Goal: Information Seeking & Learning: Learn about a topic

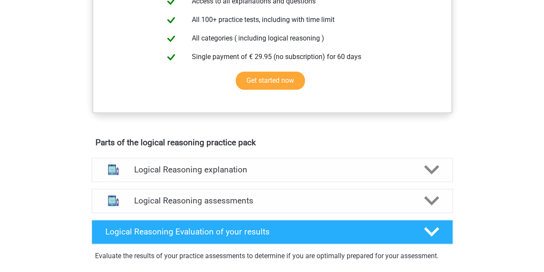
scroll to position [387, 0]
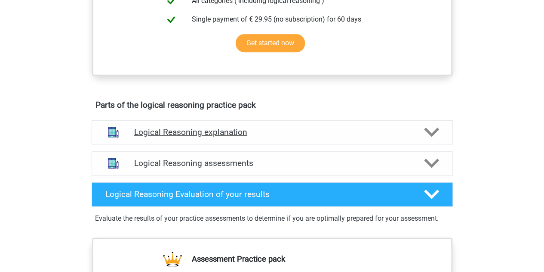
click at [392, 135] on div "Logical Reasoning explanation" at bounding box center [272, 132] width 361 height 24
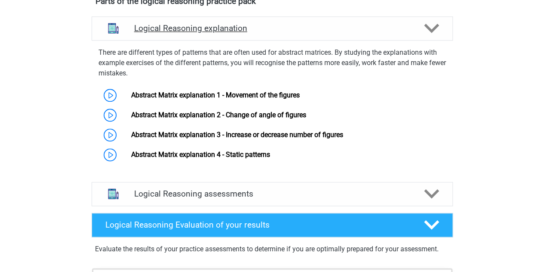
scroll to position [516, 0]
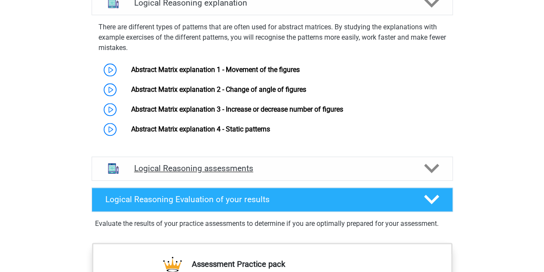
click at [415, 173] on div "Logical Reasoning assessments" at bounding box center [272, 168] width 289 height 10
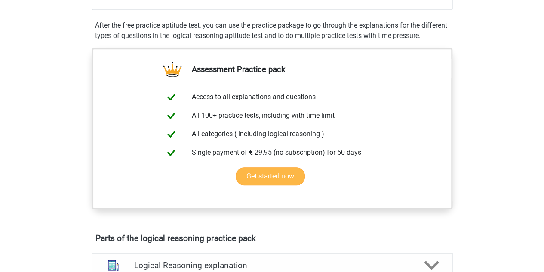
scroll to position [82, 0]
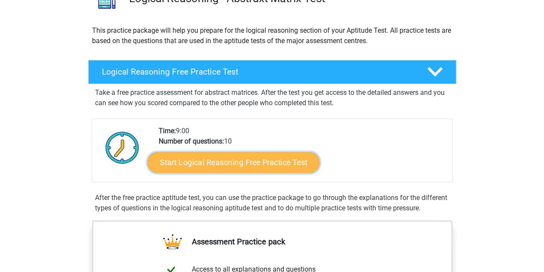
click at [243, 165] on link "Start Logical Reasoning Free Practice Test" at bounding box center [234, 161] width 172 height 21
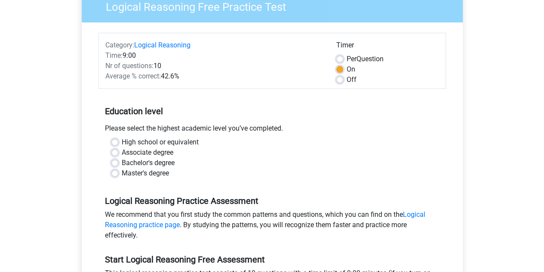
scroll to position [86, 0]
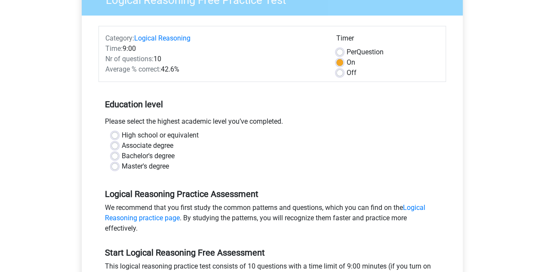
click at [122, 167] on label "Master's degree" at bounding box center [145, 166] width 47 height 10
click at [113, 167] on input "Master's degree" at bounding box center [114, 165] width 7 height 9
radio input "true"
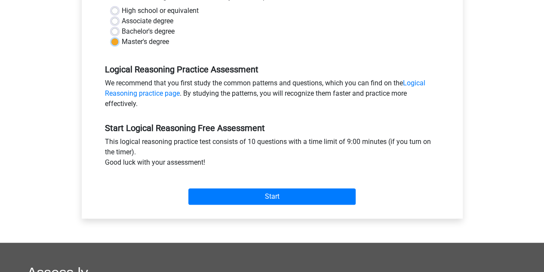
scroll to position [215, 0]
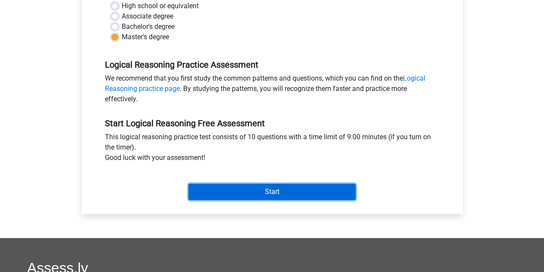
click at [274, 191] on input "Start" at bounding box center [271, 191] width 167 height 16
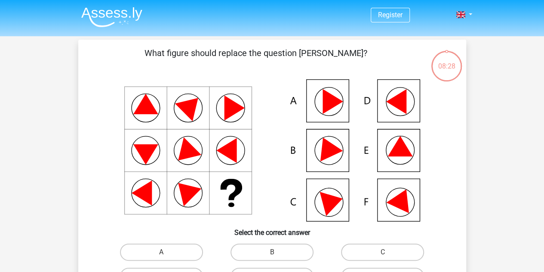
click at [403, 200] on icon at bounding box center [401, 198] width 31 height 29
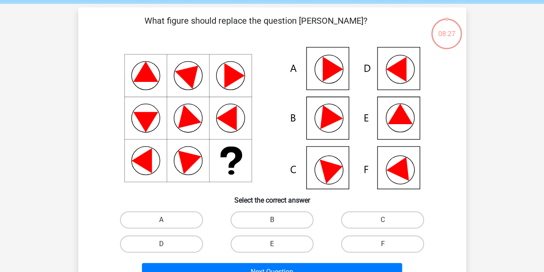
scroll to position [43, 0]
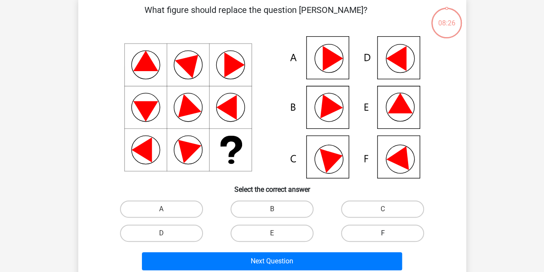
click at [379, 231] on label "F" at bounding box center [382, 232] width 83 height 17
click at [383, 233] on input "F" at bounding box center [386, 236] width 6 height 6
radio input "true"
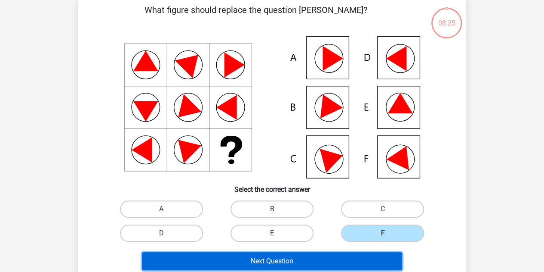
click at [315, 258] on button "Next Question" at bounding box center [272, 261] width 260 height 18
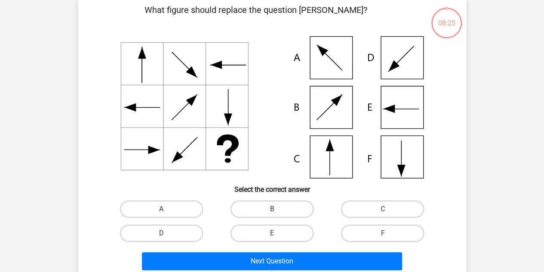
scroll to position [40, 0]
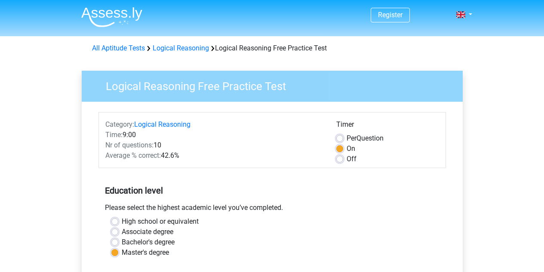
scroll to position [215, 0]
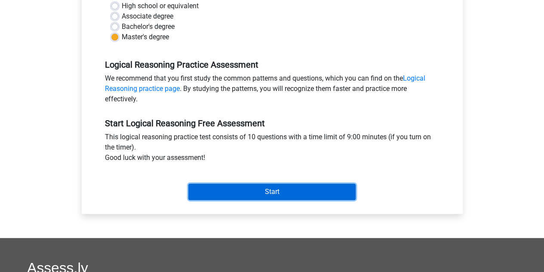
click at [280, 185] on input "Start" at bounding box center [271, 191] width 167 height 16
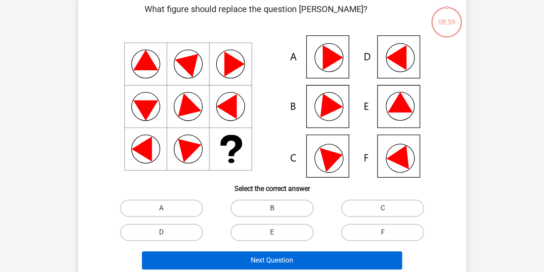
scroll to position [86, 0]
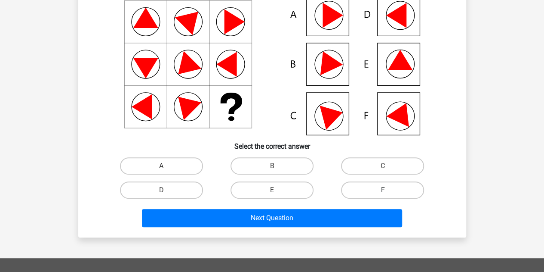
click at [374, 189] on label "F" at bounding box center [382, 189] width 83 height 17
click at [383, 190] on input "F" at bounding box center [386, 193] width 6 height 6
radio input "true"
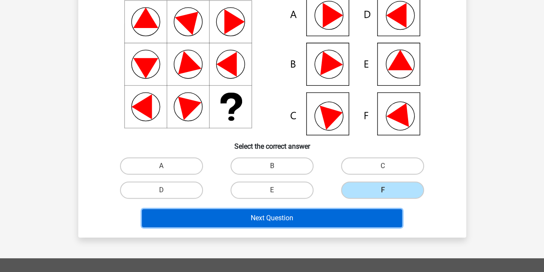
click at [297, 219] on button "Next Question" at bounding box center [272, 218] width 260 height 18
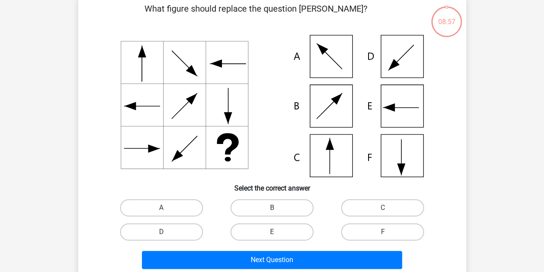
scroll to position [40, 0]
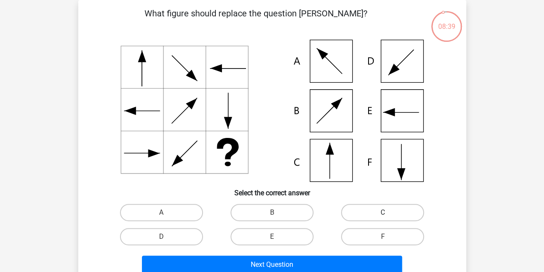
click at [389, 208] on label "C" at bounding box center [382, 212] width 83 height 17
click at [389, 212] on input "C" at bounding box center [386, 215] width 6 height 6
radio input "true"
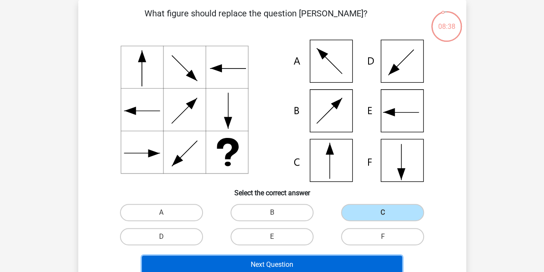
click at [306, 263] on button "Next Question" at bounding box center [272, 264] width 260 height 18
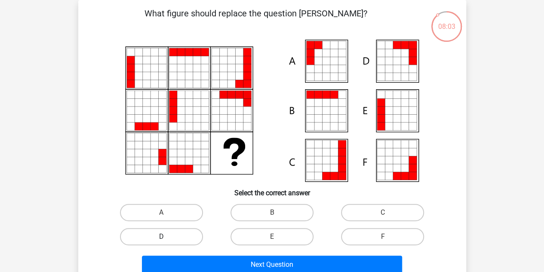
click at [179, 233] on label "D" at bounding box center [161, 236] width 83 height 17
click at [167, 236] on input "D" at bounding box center [164, 239] width 6 height 6
radio input "true"
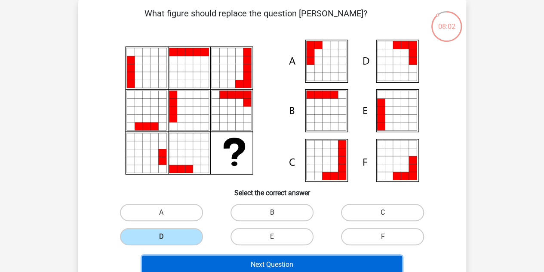
click at [267, 261] on button "Next Question" at bounding box center [272, 264] width 260 height 18
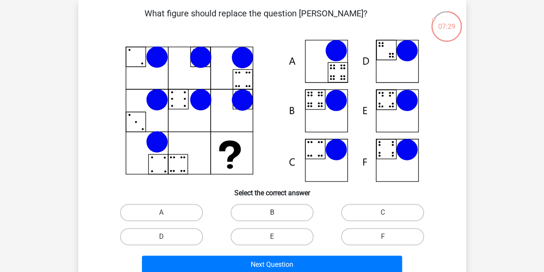
click at [287, 207] on label "B" at bounding box center [272, 212] width 83 height 17
click at [278, 212] on input "B" at bounding box center [275, 215] width 6 height 6
radio input "true"
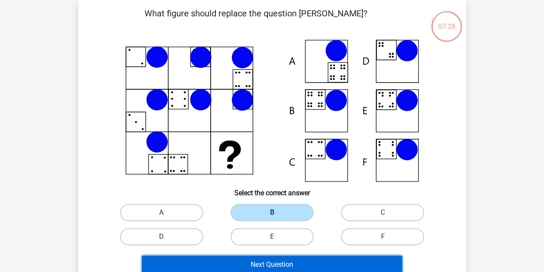
click at [272, 262] on button "Next Question" at bounding box center [272, 264] width 260 height 18
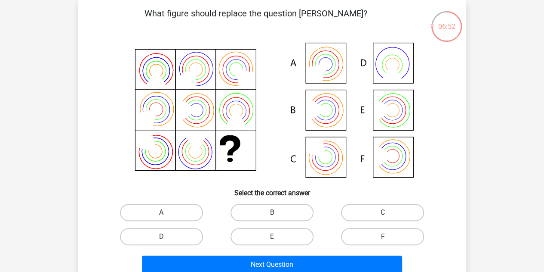
click at [175, 212] on label "A" at bounding box center [161, 212] width 83 height 17
click at [167, 212] on input "A" at bounding box center [164, 215] width 6 height 6
radio input "true"
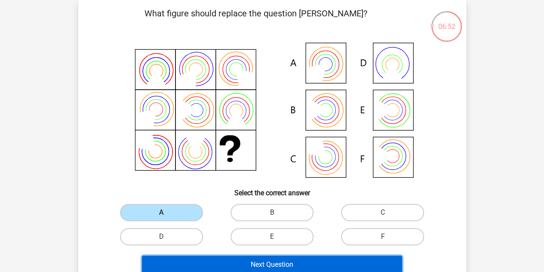
click at [267, 264] on button "Next Question" at bounding box center [272, 264] width 260 height 18
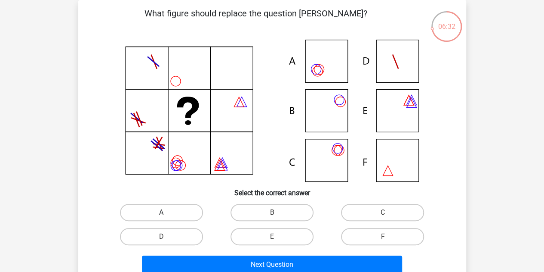
click at [188, 211] on label "A" at bounding box center [161, 212] width 83 height 17
click at [167, 212] on input "A" at bounding box center [164, 215] width 6 height 6
radio input "true"
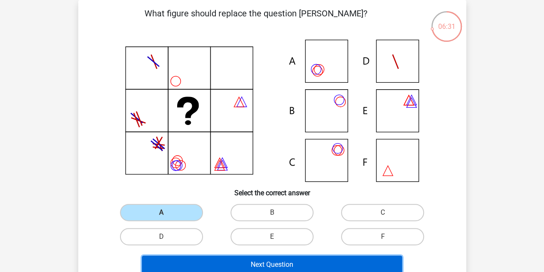
click at [247, 265] on button "Next Question" at bounding box center [272, 264] width 260 height 18
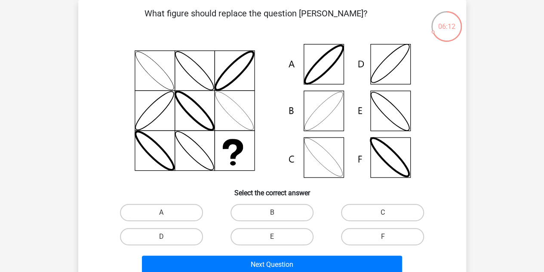
click at [165, 215] on input "A" at bounding box center [164, 215] width 6 height 6
radio input "true"
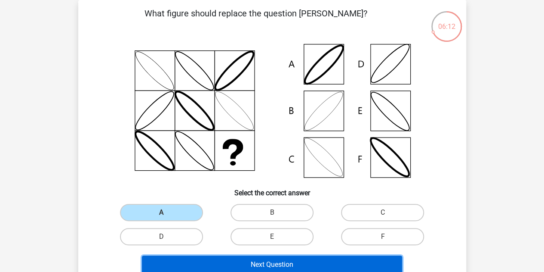
click at [252, 262] on button "Next Question" at bounding box center [272, 264] width 260 height 18
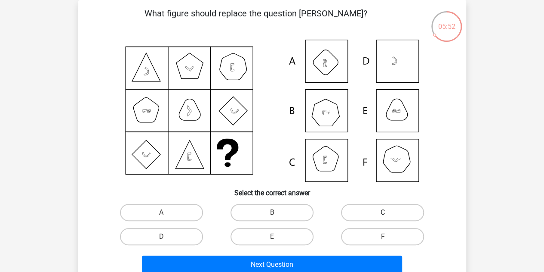
click at [381, 213] on label "C" at bounding box center [382, 212] width 83 height 17
click at [383, 213] on input "C" at bounding box center [386, 215] width 6 height 6
radio input "true"
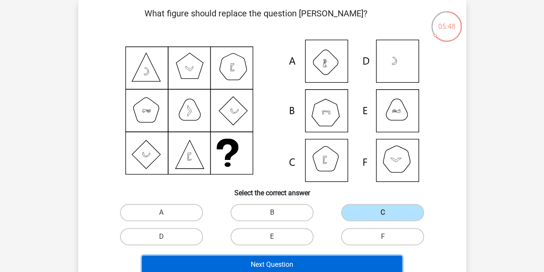
click at [285, 264] on button "Next Question" at bounding box center [272, 264] width 260 height 18
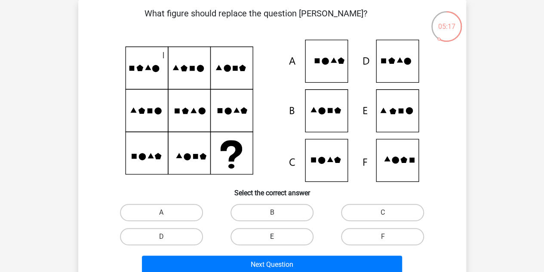
click at [271, 233] on label "E" at bounding box center [272, 236] width 83 height 17
click at [272, 236] on input "E" at bounding box center [275, 239] width 6 height 6
radio input "true"
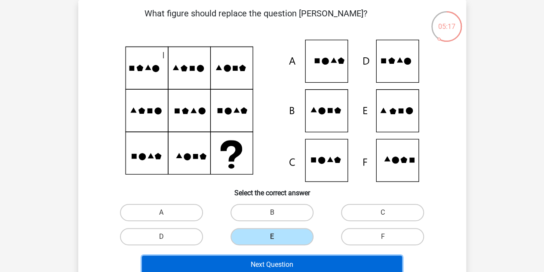
click at [259, 267] on button "Next Question" at bounding box center [272, 264] width 260 height 18
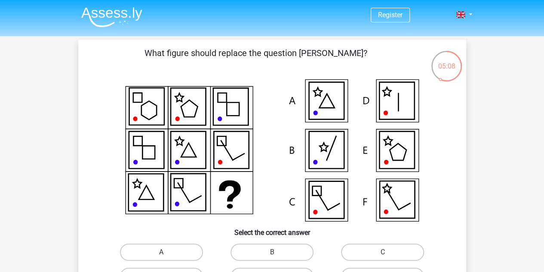
scroll to position [86, 0]
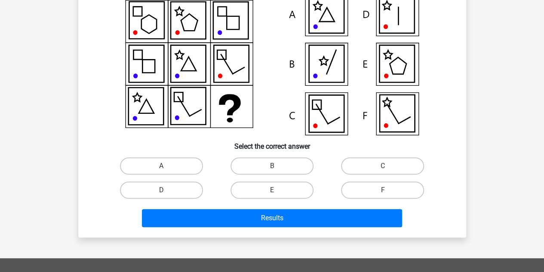
click at [332, 23] on icon at bounding box center [326, 14] width 35 height 37
click at [185, 161] on label "A" at bounding box center [161, 165] width 83 height 17
click at [167, 166] on input "A" at bounding box center [164, 169] width 6 height 6
radio input "true"
click at [271, 229] on div "Results" at bounding box center [272, 220] width 332 height 22
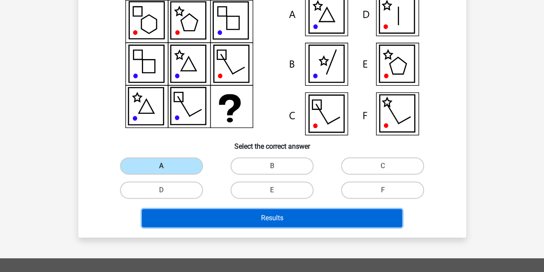
click at [270, 222] on button "Results" at bounding box center [272, 218] width 260 height 18
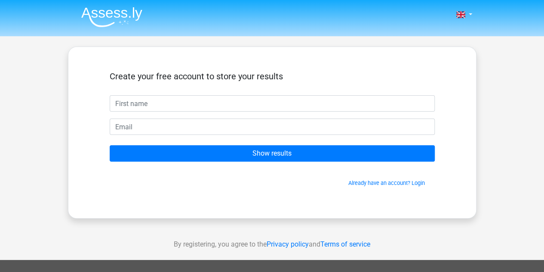
type input "[DEMOGRAPHIC_DATA]"
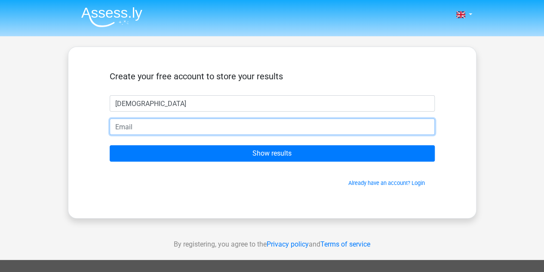
type input "[EMAIL_ADDRESS][DOMAIN_NAME]"
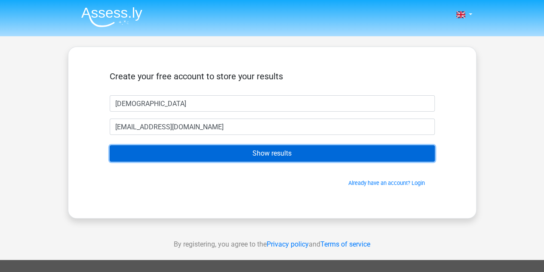
click at [252, 154] on input "Show results" at bounding box center [272, 153] width 325 height 16
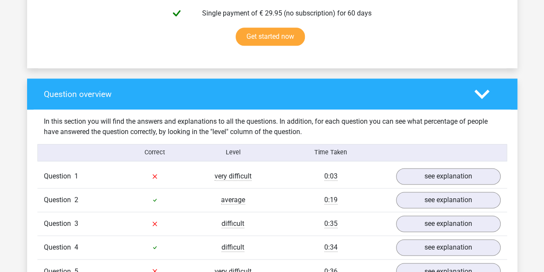
scroll to position [645, 0]
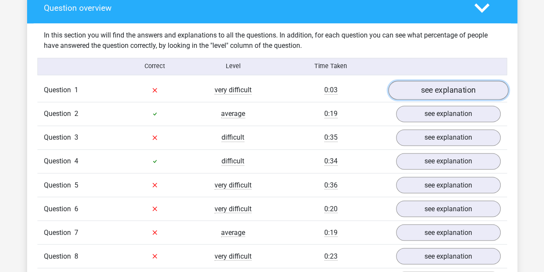
click at [450, 91] on link "see explanation" at bounding box center [448, 89] width 120 height 19
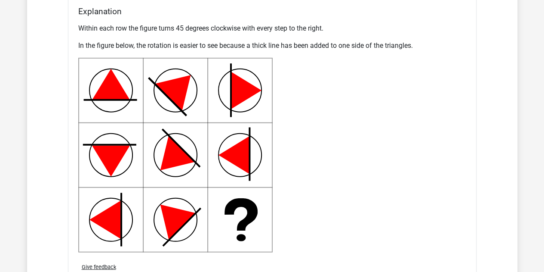
scroll to position [1119, 0]
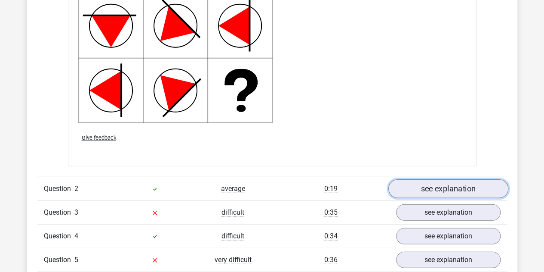
click at [441, 185] on link "see explanation" at bounding box center [448, 188] width 120 height 19
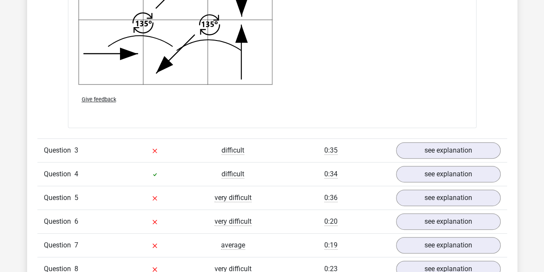
scroll to position [1721, 0]
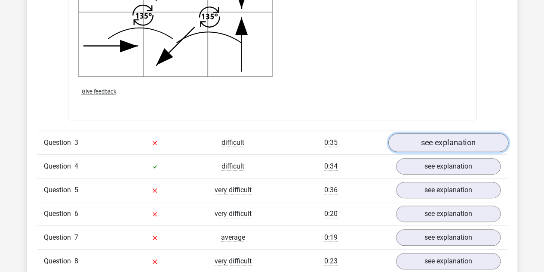
click at [423, 140] on link "see explanation" at bounding box center [448, 142] width 120 height 19
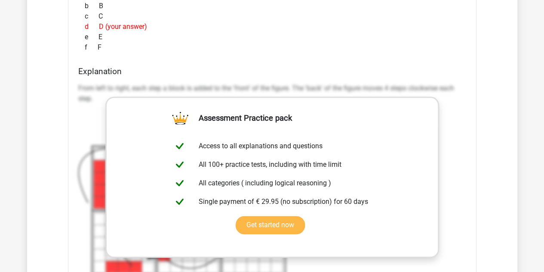
scroll to position [2066, 0]
click at [267, 228] on link "Get started now" at bounding box center [270, 224] width 69 height 18
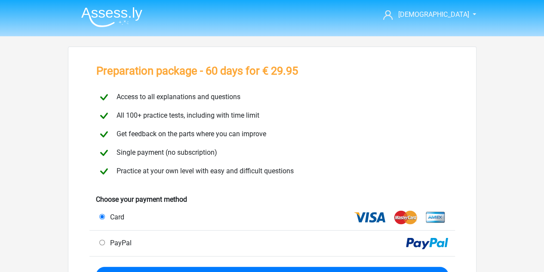
click at [98, 243] on div "PayPal" at bounding box center [184, 243] width 183 height 10
click at [103, 239] on div "PayPal" at bounding box center [184, 243] width 183 height 10
click at [102, 243] on input "PayPal" at bounding box center [102, 242] width 6 height 6
radio input "true"
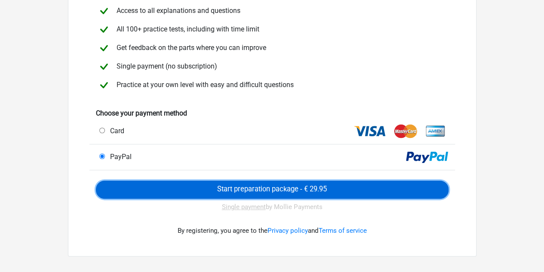
click at [266, 186] on input "Start preparation package - € 29.95" at bounding box center [272, 189] width 353 height 18
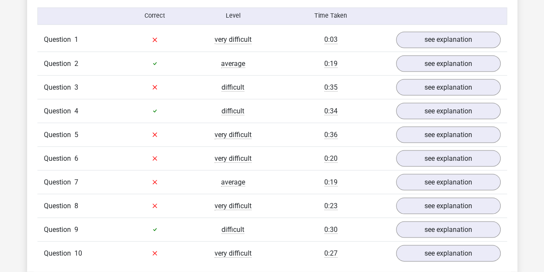
scroll to position [775, 0]
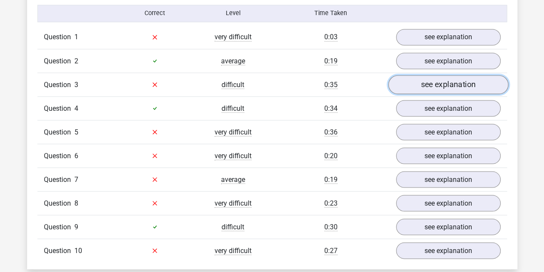
click at [438, 78] on link "see explanation" at bounding box center [448, 84] width 120 height 19
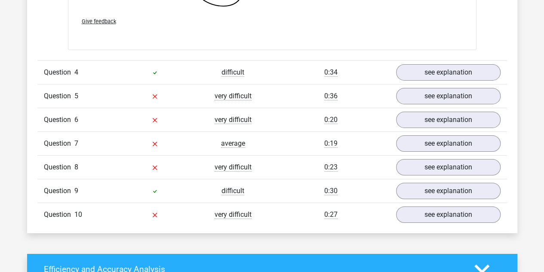
scroll to position [1420, 0]
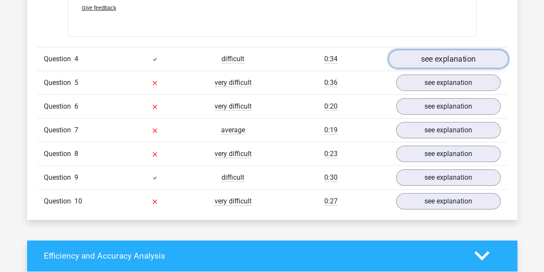
click at [441, 53] on link "see explanation" at bounding box center [448, 58] width 120 height 19
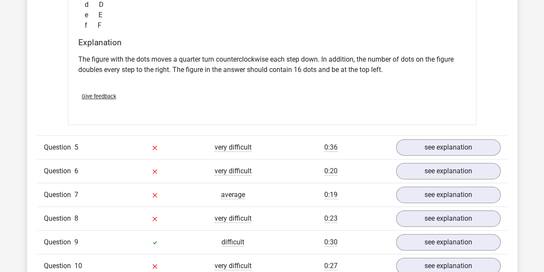
scroll to position [1721, 0]
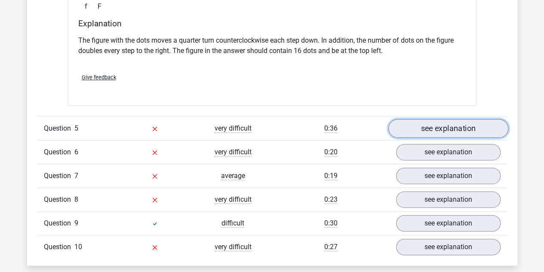
click at [454, 129] on link "see explanation" at bounding box center [448, 128] width 120 height 19
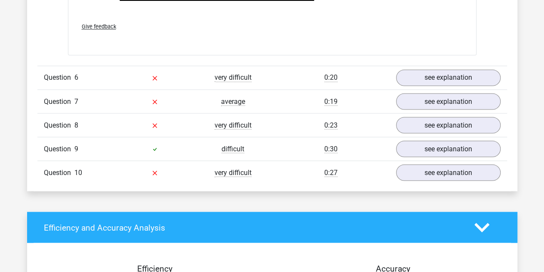
scroll to position [2367, 0]
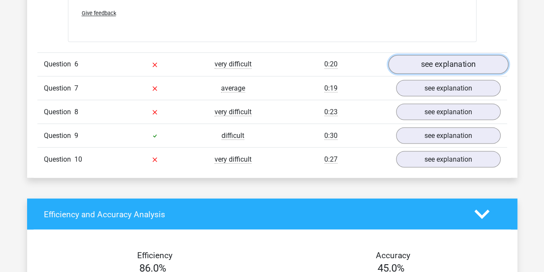
click at [458, 61] on link "see explanation" at bounding box center [448, 64] width 120 height 19
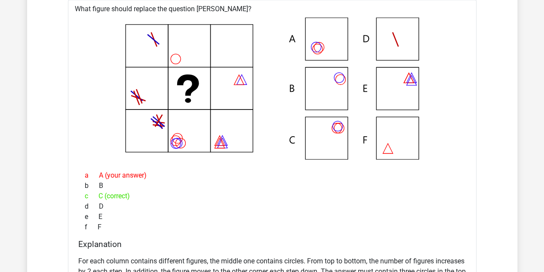
scroll to position [2625, 0]
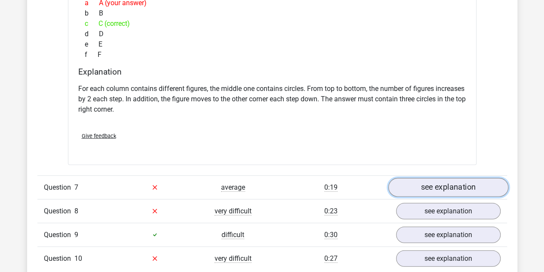
click at [436, 180] on link "see explanation" at bounding box center [448, 187] width 120 height 19
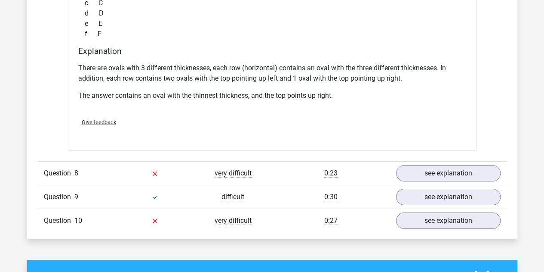
scroll to position [3055, 0]
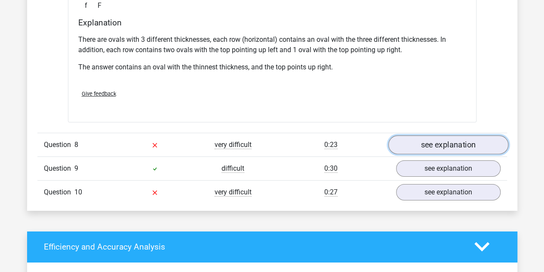
click at [466, 142] on link "see explanation" at bounding box center [448, 144] width 120 height 19
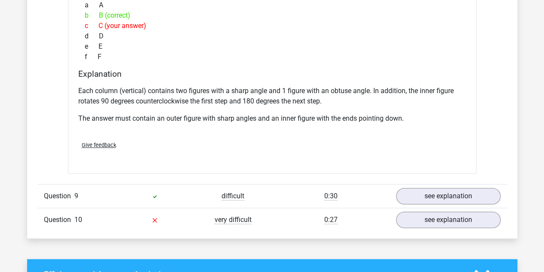
scroll to position [3400, 0]
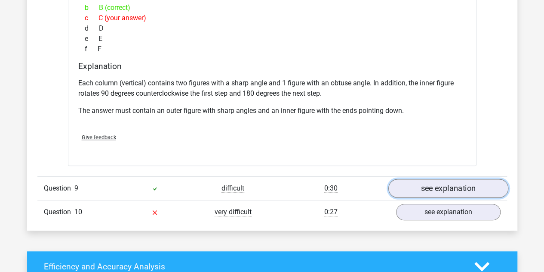
click at [459, 185] on link "see explanation" at bounding box center [448, 188] width 120 height 19
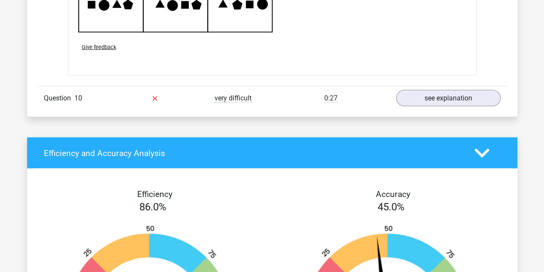
scroll to position [4045, 0]
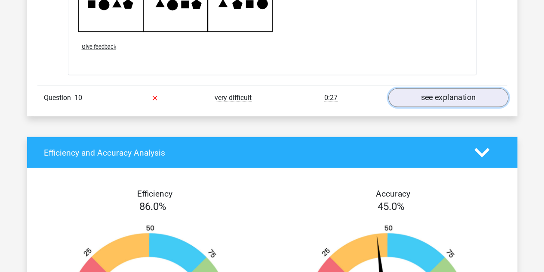
click at [454, 92] on link "see explanation" at bounding box center [448, 97] width 120 height 19
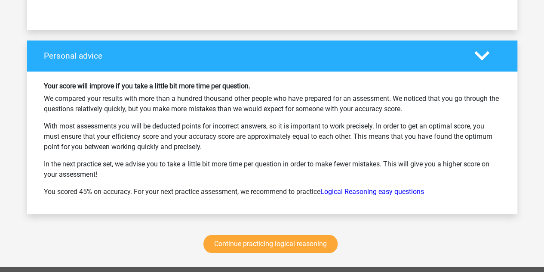
scroll to position [4820, 0]
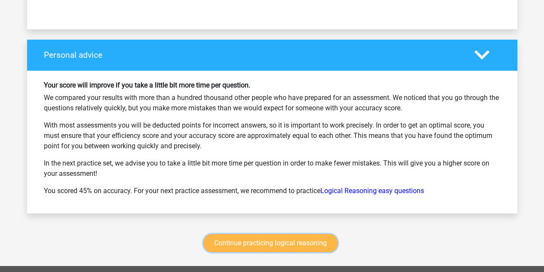
click at [280, 234] on link "Continue practicing logical reasoning" at bounding box center [271, 243] width 134 height 18
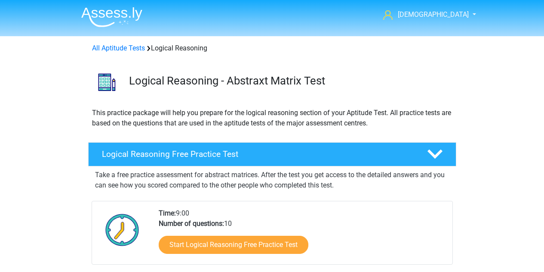
scroll to position [363, 0]
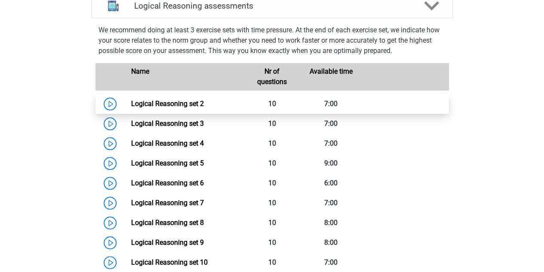
click at [145, 108] on link "Logical Reasoning set 2" at bounding box center [167, 103] width 73 height 8
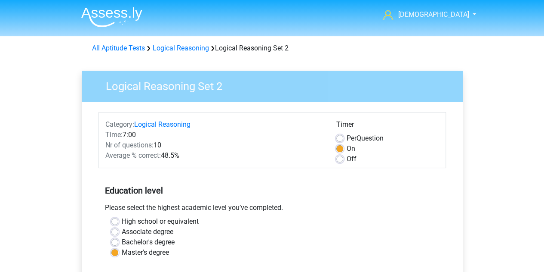
click at [347, 135] on label "Per Question" at bounding box center [365, 138] width 37 height 10
click at [343, 135] on input "Per Question" at bounding box center [340, 137] width 7 height 9
radio input "true"
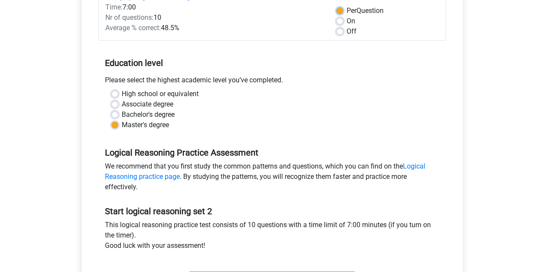
scroll to position [215, 0]
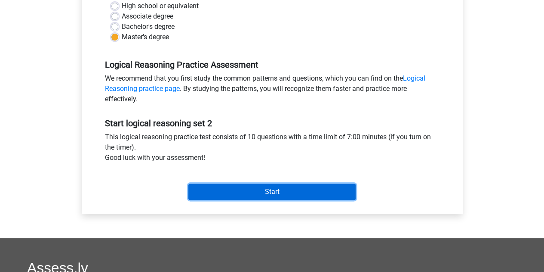
click at [283, 189] on input "Start" at bounding box center [271, 191] width 167 height 16
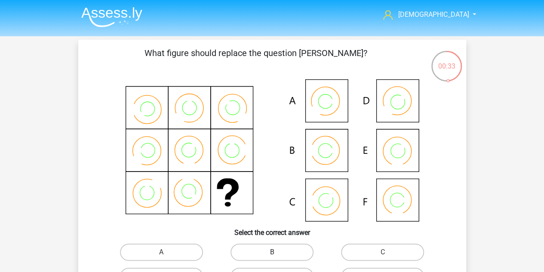
click at [256, 253] on label "B" at bounding box center [272, 251] width 83 height 17
click at [272, 253] on input "B" at bounding box center [275, 255] width 6 height 6
radio input "true"
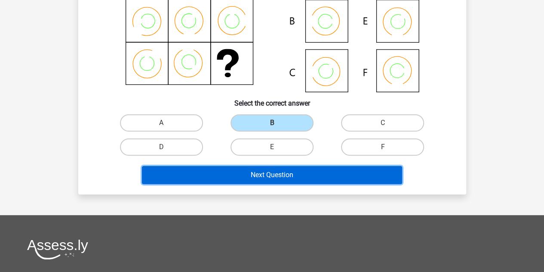
click at [280, 175] on button "Next Question" at bounding box center [272, 175] width 260 height 18
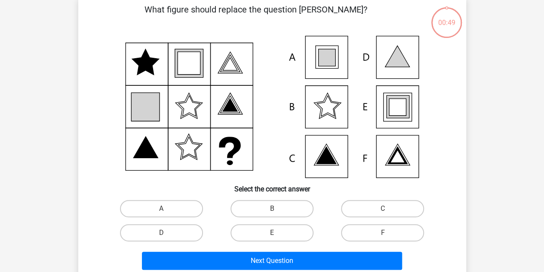
scroll to position [40, 0]
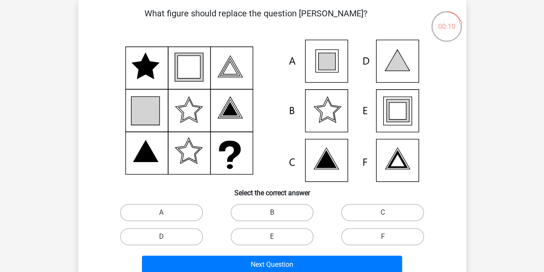
click at [409, 121] on icon at bounding box center [397, 110] width 23 height 23
click at [281, 241] on label "E" at bounding box center [272, 236] width 83 height 17
click at [278, 241] on input "E" at bounding box center [275, 239] width 6 height 6
radio input "true"
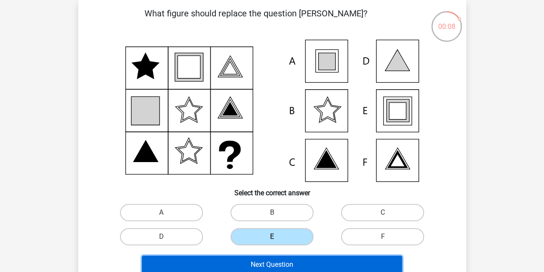
click at [282, 262] on button "Next Question" at bounding box center [272, 264] width 260 height 18
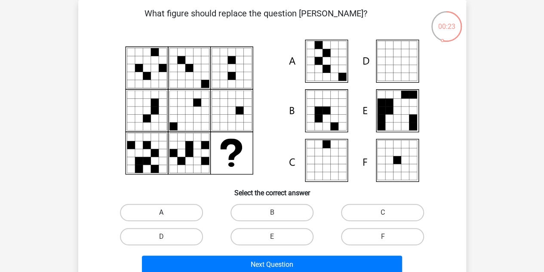
click at [176, 210] on label "A" at bounding box center [161, 212] width 83 height 17
click at [167, 212] on input "A" at bounding box center [164, 215] width 6 height 6
radio input "true"
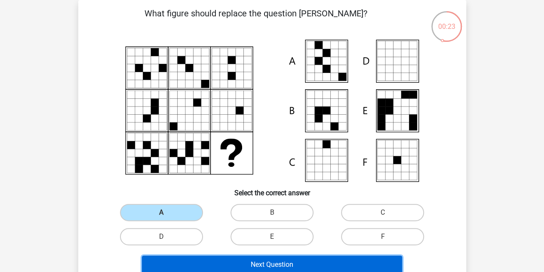
click at [271, 266] on button "Next Question" at bounding box center [272, 264] width 260 height 18
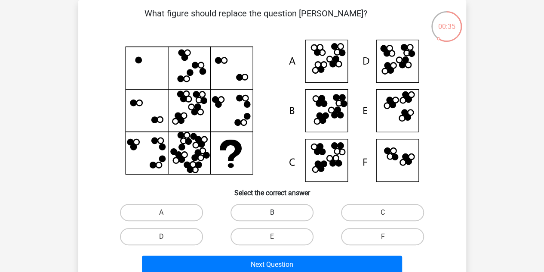
click at [288, 210] on label "B" at bounding box center [272, 212] width 83 height 17
click at [278, 212] on input "B" at bounding box center [275, 215] width 6 height 6
radio input "true"
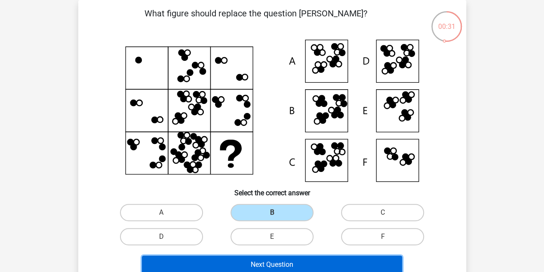
click at [274, 259] on button "Next Question" at bounding box center [272, 264] width 260 height 18
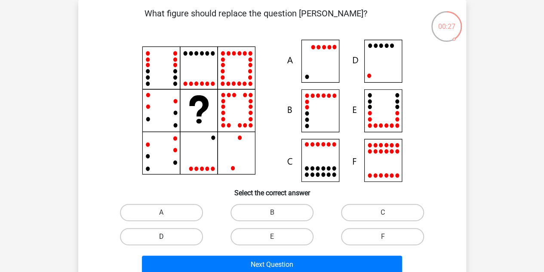
click at [171, 237] on label "D" at bounding box center [161, 236] width 83 height 17
click at [167, 237] on input "D" at bounding box center [164, 239] width 6 height 6
radio input "true"
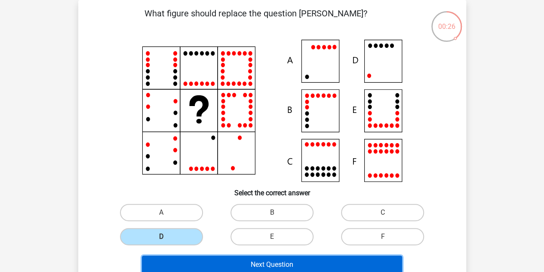
click at [249, 269] on button "Next Question" at bounding box center [272, 264] width 260 height 18
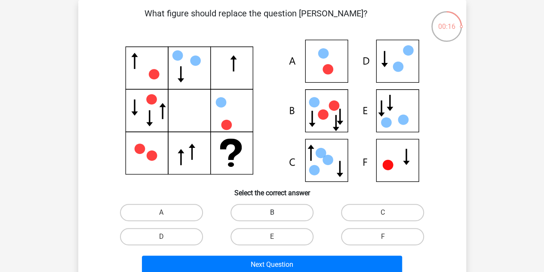
click at [275, 211] on label "B" at bounding box center [272, 212] width 83 height 17
click at [275, 212] on input "B" at bounding box center [275, 215] width 6 height 6
radio input "true"
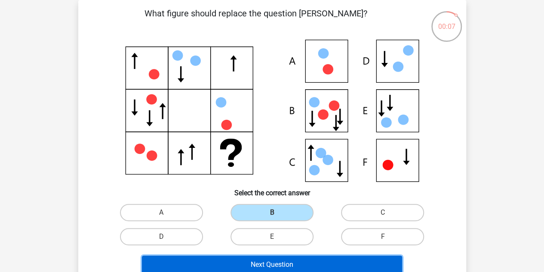
click at [269, 266] on button "Next Question" at bounding box center [272, 264] width 260 height 18
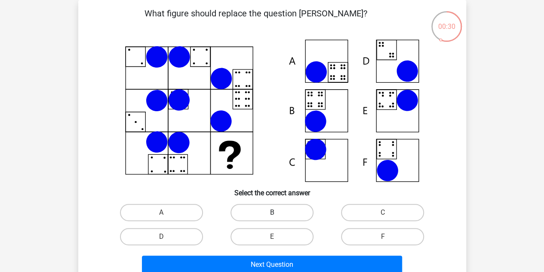
click at [289, 210] on label "B" at bounding box center [272, 212] width 83 height 17
click at [278, 212] on input "B" at bounding box center [275, 215] width 6 height 6
radio input "true"
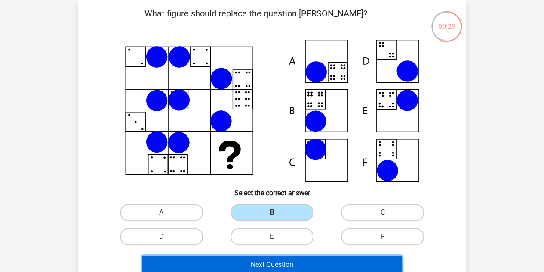
click at [276, 264] on button "Next Question" at bounding box center [272, 264] width 260 height 18
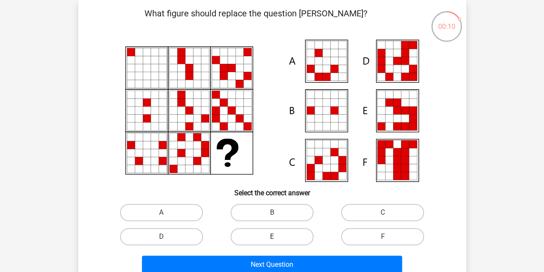
click at [253, 237] on label "E" at bounding box center [272, 236] width 83 height 17
click at [272, 237] on input "E" at bounding box center [275, 239] width 6 height 6
radio input "true"
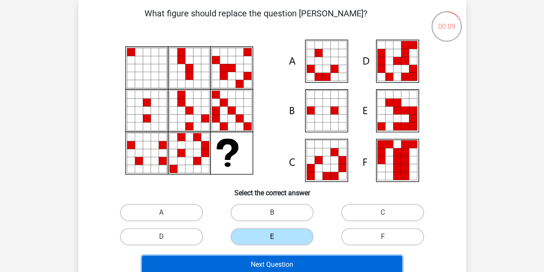
click at [248, 264] on button "Next Question" at bounding box center [272, 264] width 260 height 18
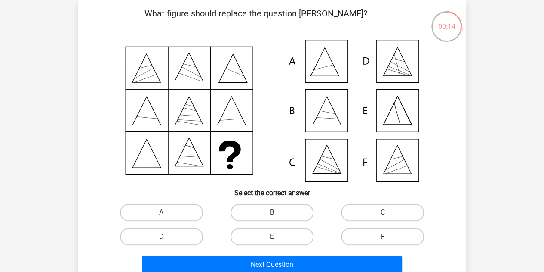
click at [373, 237] on label "F" at bounding box center [382, 236] width 83 height 17
click at [383, 237] on input "F" at bounding box center [386, 239] width 6 height 6
radio input "true"
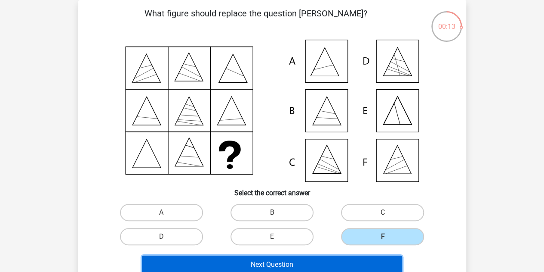
click at [346, 259] on button "Next Question" at bounding box center [272, 264] width 260 height 18
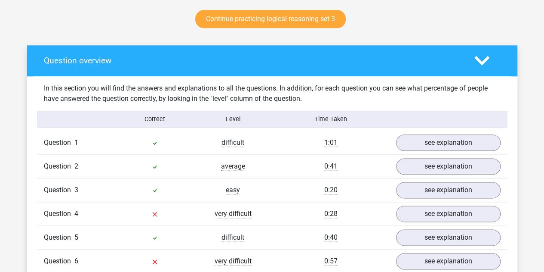
scroll to position [496, 0]
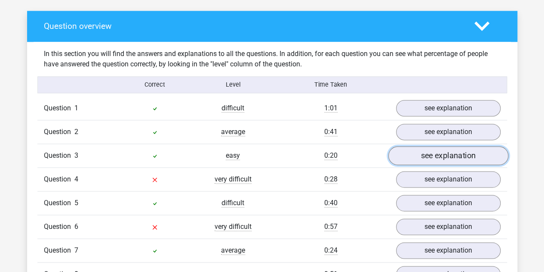
click at [423, 156] on link "see explanation" at bounding box center [448, 155] width 120 height 19
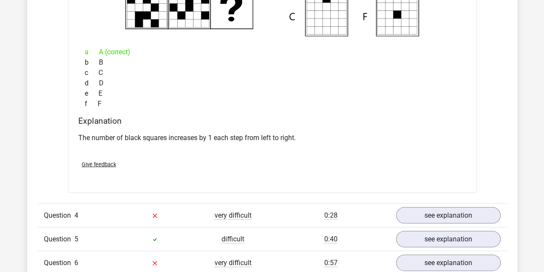
scroll to position [797, 0]
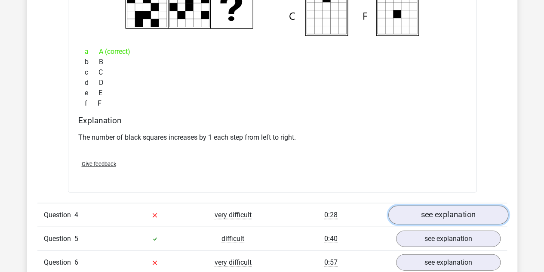
click at [455, 212] on link "see explanation" at bounding box center [448, 214] width 120 height 19
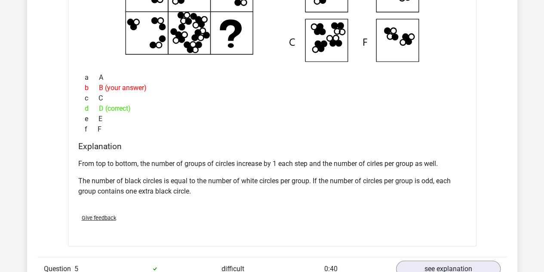
scroll to position [1227, 0]
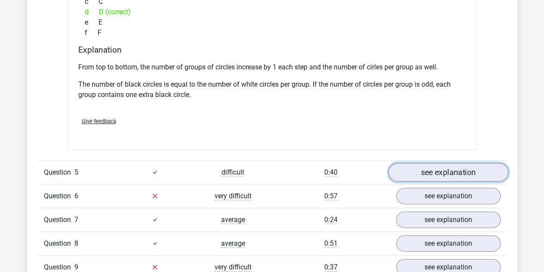
click at [445, 173] on link "see explanation" at bounding box center [448, 172] width 120 height 19
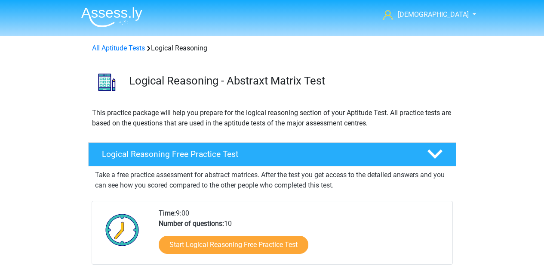
scroll to position [363, 0]
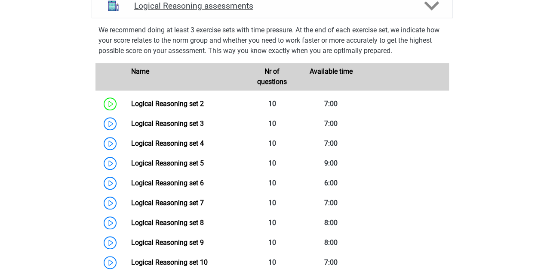
click at [433, 11] on polygon at bounding box center [431, 5] width 15 height 9
click at [429, 13] on icon at bounding box center [431, 5] width 15 height 15
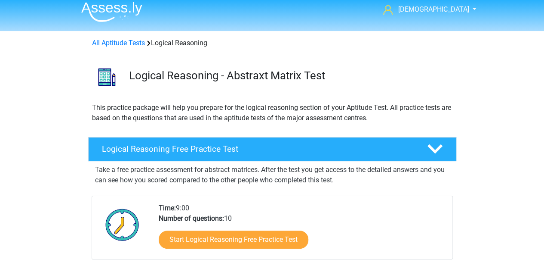
scroll to position [0, 0]
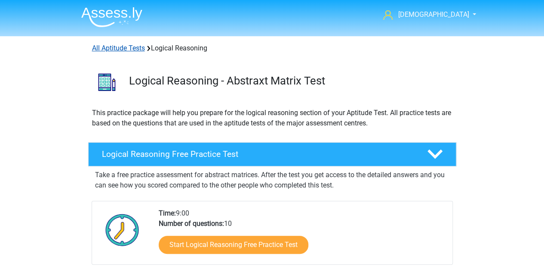
click at [133, 50] on link "All Aptitude Tests" at bounding box center [118, 48] width 53 height 8
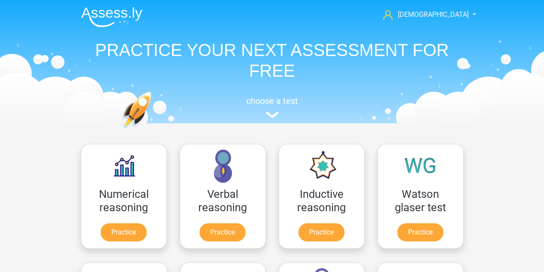
scroll to position [137, 0]
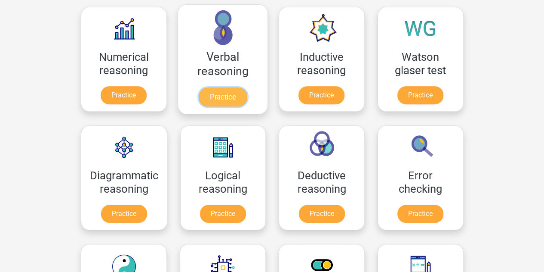
click at [223, 99] on link "Practice" at bounding box center [222, 96] width 48 height 19
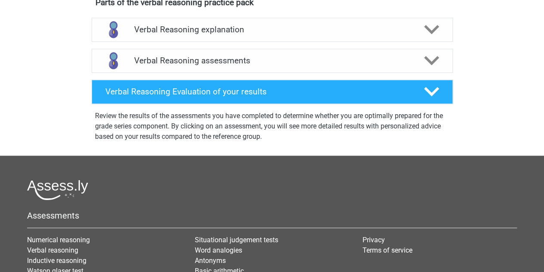
scroll to position [301, 0]
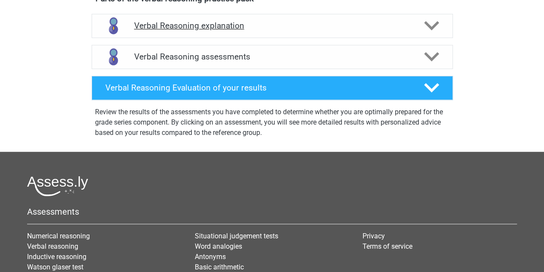
click at [262, 38] on div "Verbal Reasoning explanation" at bounding box center [272, 26] width 361 height 24
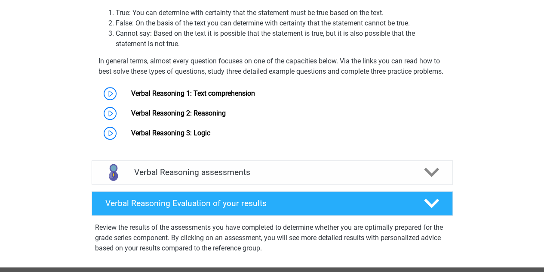
scroll to position [387, 0]
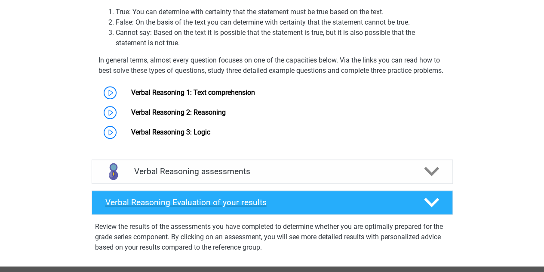
click at [309, 207] on h4 "Verbal Reasoning Evaluation of your results" at bounding box center [257, 202] width 305 height 10
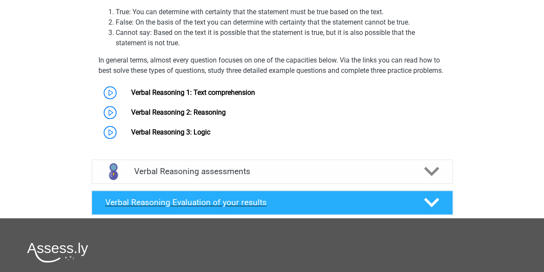
click at [307, 207] on h4 "Verbal Reasoning Evaluation of your results" at bounding box center [257, 202] width 305 height 10
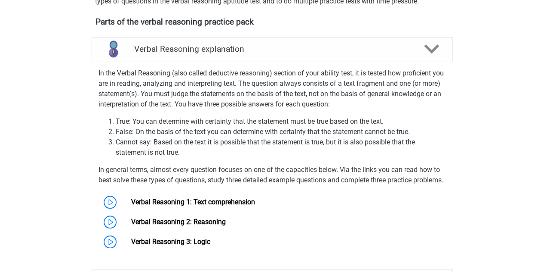
scroll to position [215, 0]
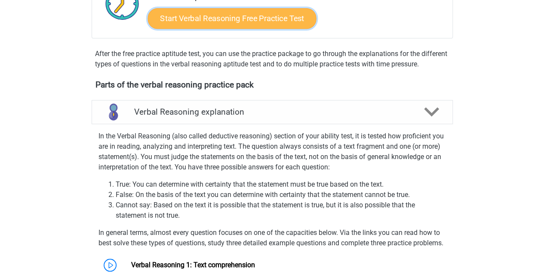
click at [229, 19] on link "Start Verbal Reasoning Free Practice Test" at bounding box center [232, 18] width 169 height 21
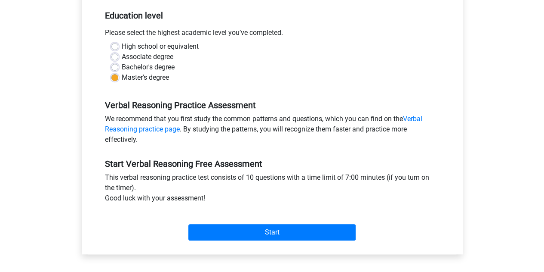
scroll to position [258, 0]
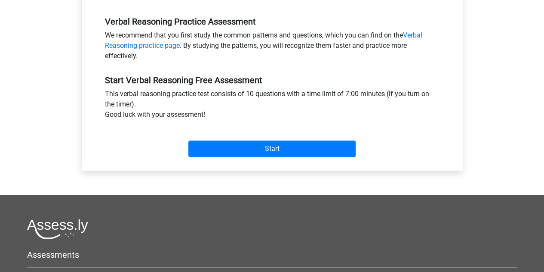
click at [272, 130] on div "Start" at bounding box center [273, 142] width 348 height 30
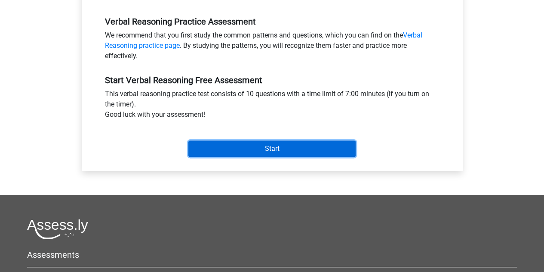
click at [272, 148] on input "Start" at bounding box center [271, 148] width 167 height 16
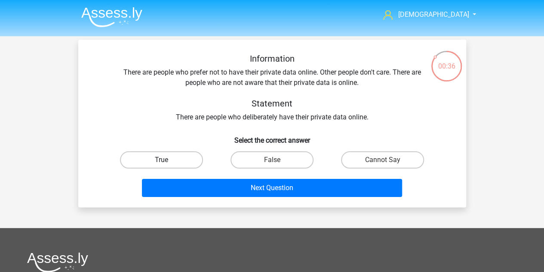
click at [173, 160] on label "True" at bounding box center [161, 159] width 83 height 17
click at [167, 160] on input "True" at bounding box center [164, 163] width 6 height 6
radio input "true"
click at [374, 158] on label "Cannot Say" at bounding box center [382, 159] width 83 height 17
click at [383, 160] on input "Cannot Say" at bounding box center [386, 163] width 6 height 6
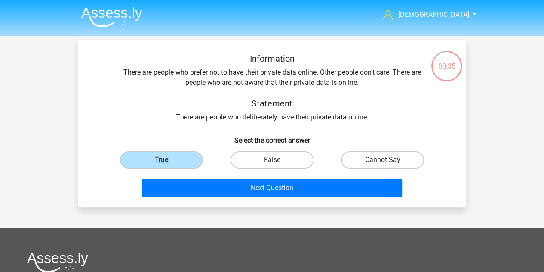
radio input "true"
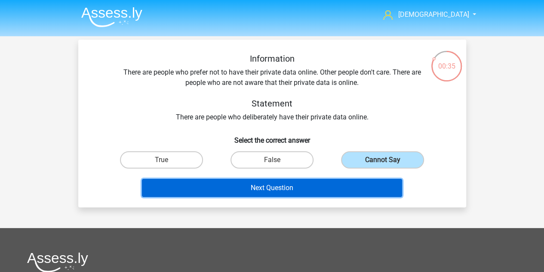
click at [331, 185] on button "Next Question" at bounding box center [272, 188] width 260 height 18
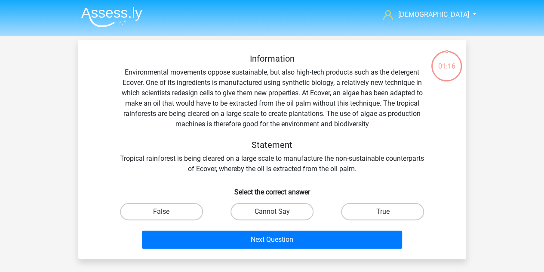
scroll to position [40, 0]
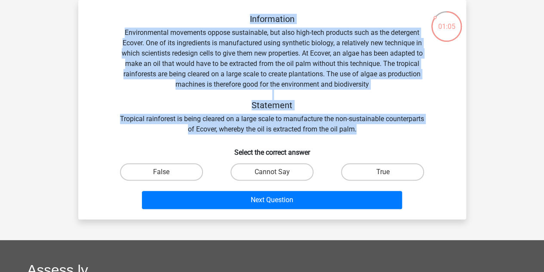
drag, startPoint x: 389, startPoint y: 132, endPoint x: 134, endPoint y: 8, distance: 283.5
click at [134, 8] on div "Information Environmental movements oppose sustainable, but also high-tech prod…" at bounding box center [272, 109] width 388 height 219
copy div "Information Environmental movements oppose sustainable, but also high-tech prod…"
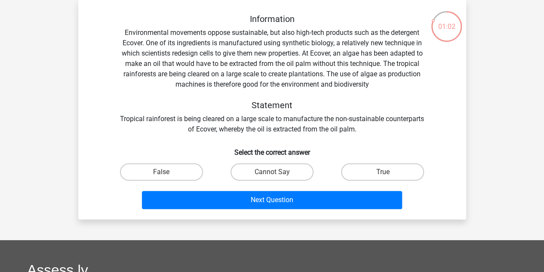
click at [448, 163] on div "False Cannot Say True" at bounding box center [272, 172] width 361 height 24
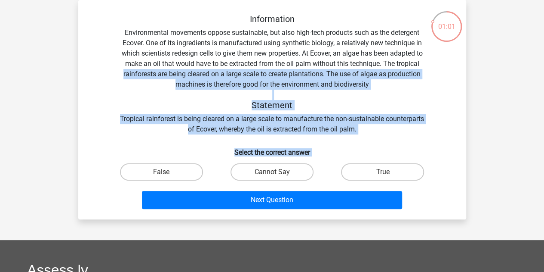
drag, startPoint x: 407, startPoint y: 189, endPoint x: 97, endPoint y: 74, distance: 330.3
click at [97, 74] on div "Information Environmental movements oppose sustainable, but also high-tech prod…" at bounding box center [272, 113] width 381 height 198
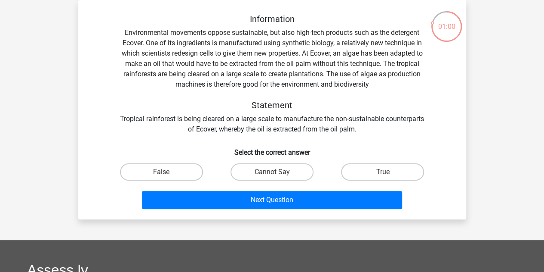
click at [137, 1] on div "Information Environmental movements oppose sustainable, but also high-tech prod…" at bounding box center [272, 109] width 388 height 219
click at [374, 168] on label "True" at bounding box center [382, 171] width 83 height 17
click at [383, 172] on input "True" at bounding box center [386, 175] width 6 height 6
radio input "true"
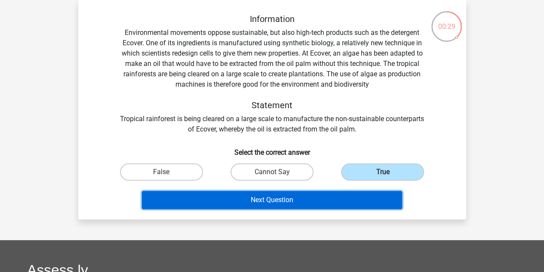
click at [286, 202] on button "Next Question" at bounding box center [272, 200] width 260 height 18
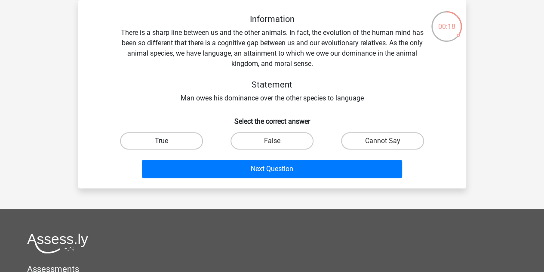
click at [170, 141] on label "True" at bounding box center [161, 140] width 83 height 17
click at [167, 141] on input "True" at bounding box center [164, 144] width 6 height 6
radio input "true"
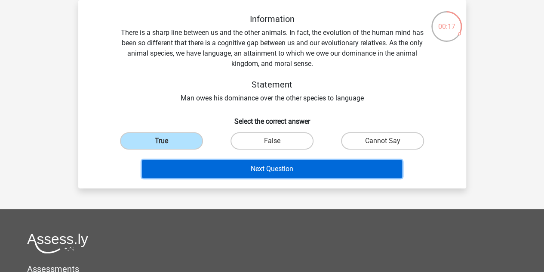
click at [304, 167] on button "Next Question" at bounding box center [272, 169] width 260 height 18
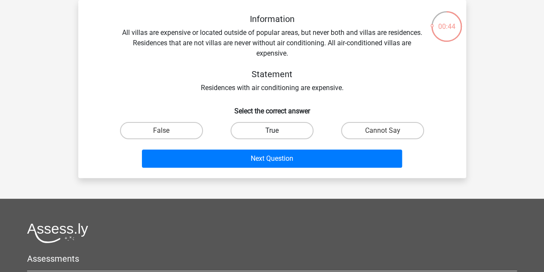
click at [290, 129] on label "True" at bounding box center [272, 130] width 83 height 17
click at [278, 130] on input "True" at bounding box center [275, 133] width 6 height 6
radio input "true"
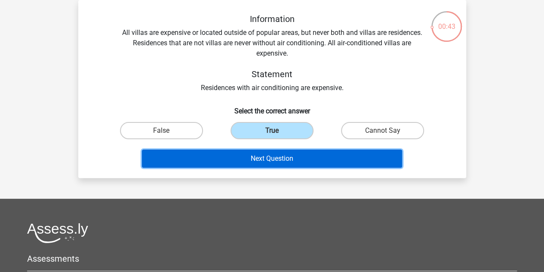
click at [296, 154] on button "Next Question" at bounding box center [272, 158] width 260 height 18
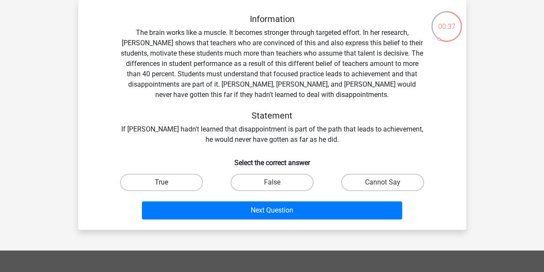
click at [179, 181] on label "True" at bounding box center [161, 181] width 83 height 17
click at [167, 182] on input "True" at bounding box center [164, 185] width 6 height 6
radio input "true"
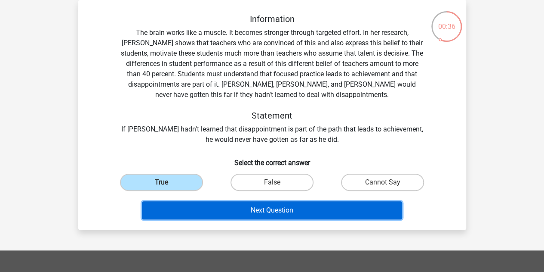
click at [286, 214] on button "Next Question" at bounding box center [272, 210] width 260 height 18
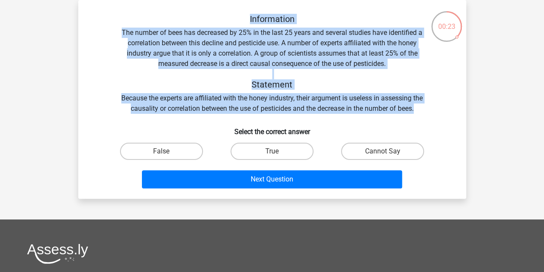
drag, startPoint x: 423, startPoint y: 106, endPoint x: 245, endPoint y: 19, distance: 197.5
click at [245, 19] on div "Information The number of bees has decreased by 25% in the last 25 years and se…" at bounding box center [272, 64] width 361 height 100
copy div "Information The number of bees has decreased by 25% in the last 25 years and se…"
click at [164, 149] on label "False" at bounding box center [161, 150] width 83 height 17
click at [164, 151] on input "False" at bounding box center [164, 154] width 6 height 6
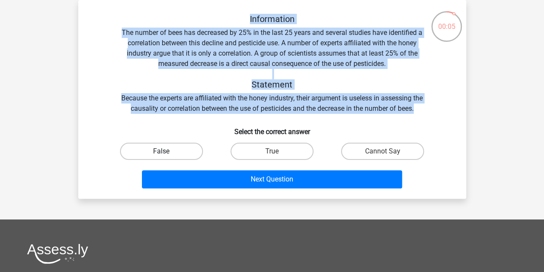
radio input "true"
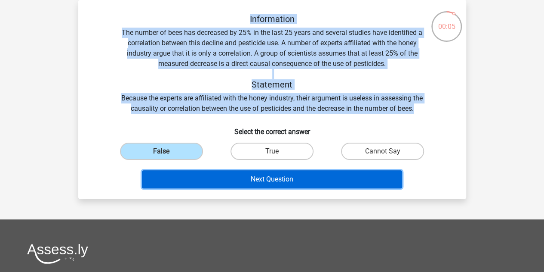
click at [279, 179] on button "Next Question" at bounding box center [272, 179] width 260 height 18
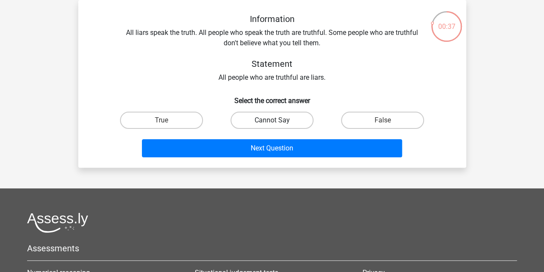
click at [284, 124] on label "Cannot Say" at bounding box center [272, 119] width 83 height 17
click at [278, 124] on input "Cannot Say" at bounding box center [275, 123] width 6 height 6
radio input "true"
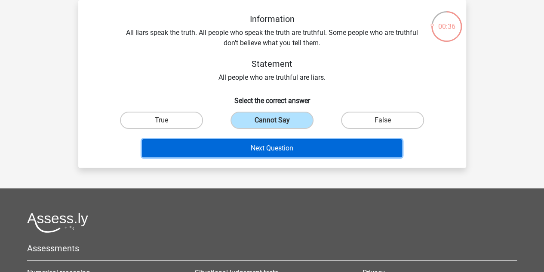
click at [287, 149] on button "Next Question" at bounding box center [272, 148] width 260 height 18
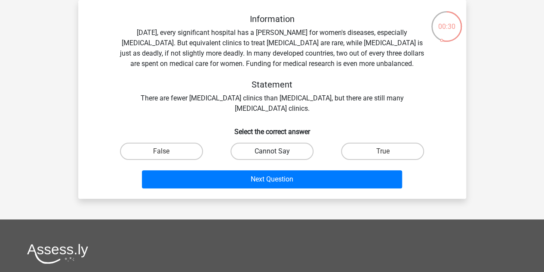
click at [256, 148] on label "Cannot Say" at bounding box center [272, 150] width 83 height 17
click at [272, 151] on input "Cannot Say" at bounding box center [275, 154] width 6 height 6
radio input "true"
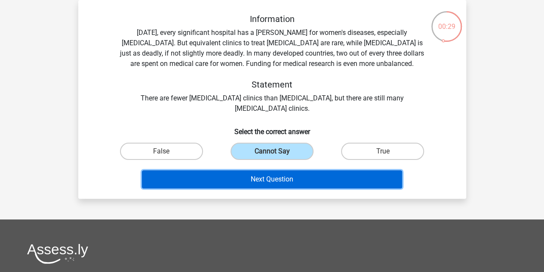
click at [261, 179] on button "Next Question" at bounding box center [272, 179] width 260 height 18
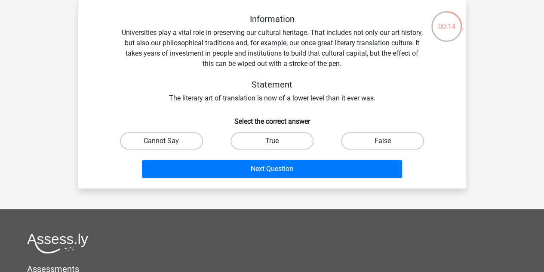
click at [270, 144] on label "True" at bounding box center [272, 140] width 83 height 17
click at [272, 144] on input "True" at bounding box center [275, 144] width 6 height 6
radio input "true"
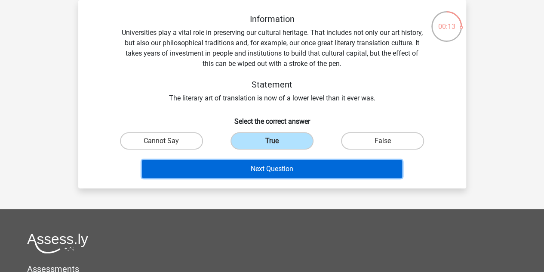
click at [271, 172] on button "Next Question" at bounding box center [272, 169] width 260 height 18
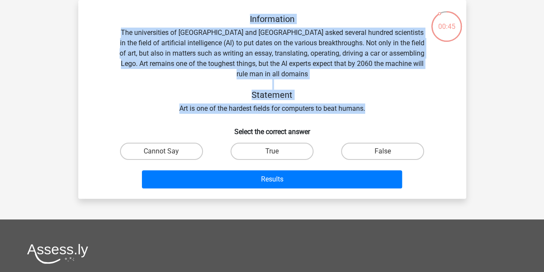
drag, startPoint x: 385, startPoint y: 106, endPoint x: 133, endPoint y: 18, distance: 267.6
click at [133, 18] on div "Information The universities of [GEOGRAPHIC_DATA] and [GEOGRAPHIC_DATA] asked s…" at bounding box center [272, 64] width 361 height 100
copy div "Information The universities of [GEOGRAPHIC_DATA] and [GEOGRAPHIC_DATA] asked s…"
click at [270, 155] on label "True" at bounding box center [272, 150] width 83 height 17
click at [272, 155] on input "True" at bounding box center [275, 154] width 6 height 6
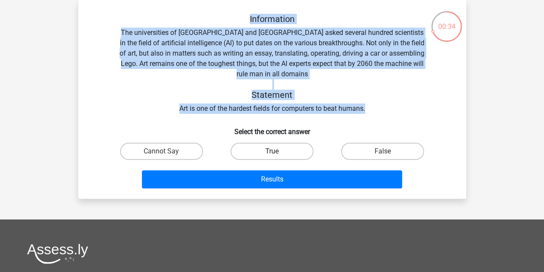
radio input "true"
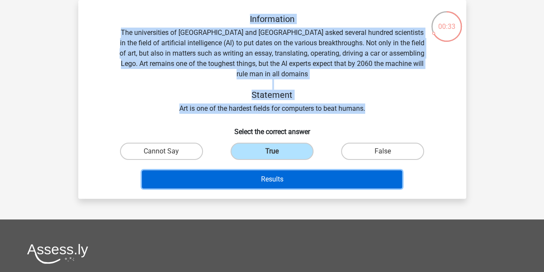
click at [274, 179] on button "Results" at bounding box center [272, 179] width 260 height 18
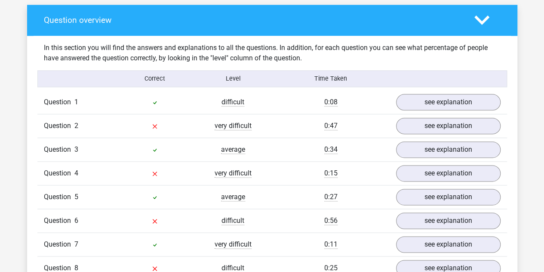
scroll to position [516, 0]
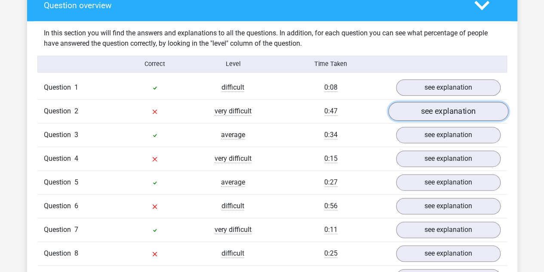
click at [439, 111] on link "see explanation" at bounding box center [448, 111] width 120 height 19
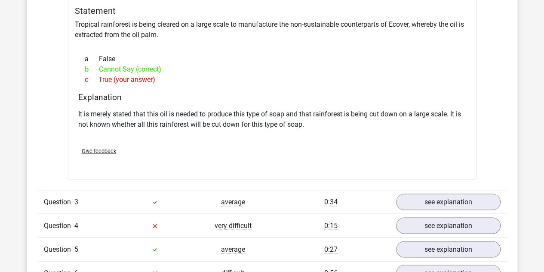
scroll to position [861, 0]
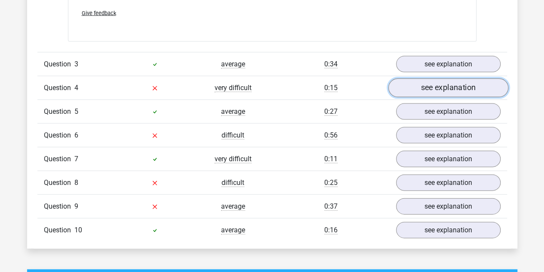
click at [454, 89] on link "see explanation" at bounding box center [448, 88] width 120 height 19
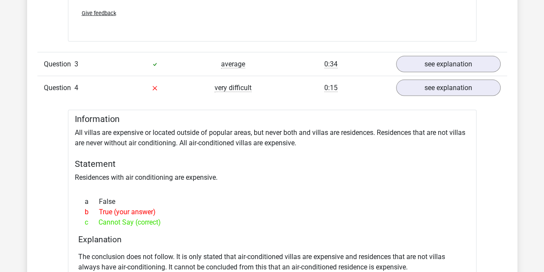
click at [469, 176] on div "Information All villas are expensive or located outside of popular areas, but n…" at bounding box center [272, 216] width 409 height 212
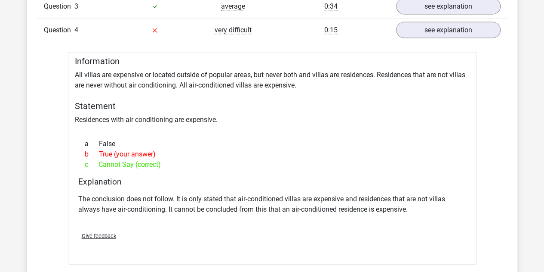
scroll to position [990, 0]
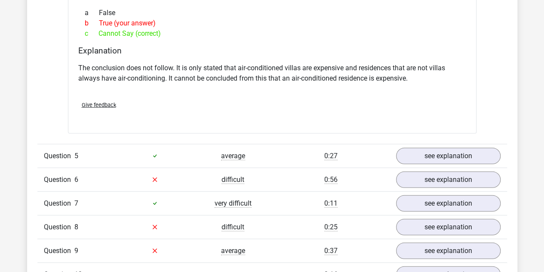
scroll to position [1076, 0]
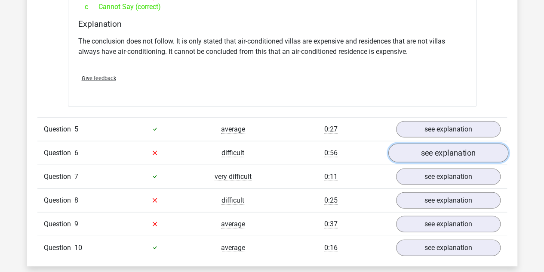
click at [440, 145] on link "see explanation" at bounding box center [448, 152] width 120 height 19
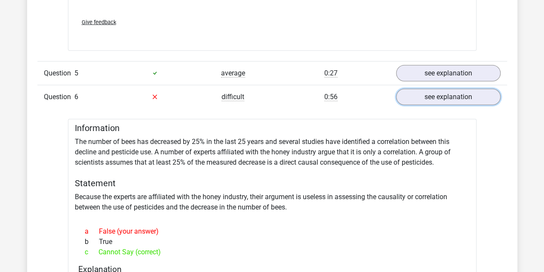
scroll to position [1162, 0]
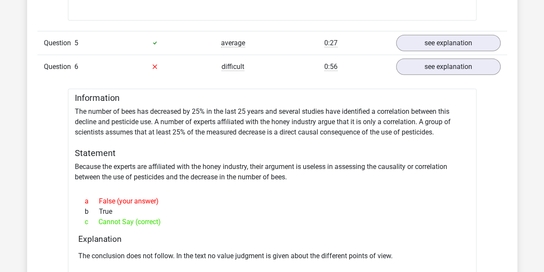
click at [418, 192] on div "a False (your answer) b True c Cannot Say (correct)" at bounding box center [272, 211] width 388 height 38
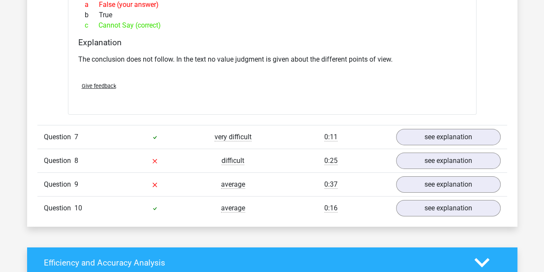
scroll to position [1377, 0]
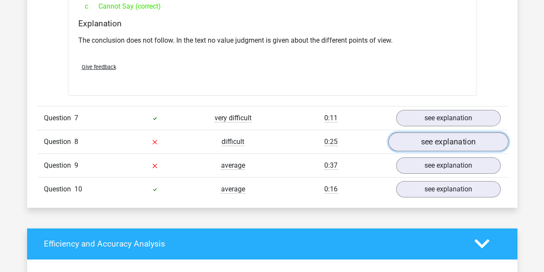
click at [446, 134] on link "see explanation" at bounding box center [448, 141] width 120 height 19
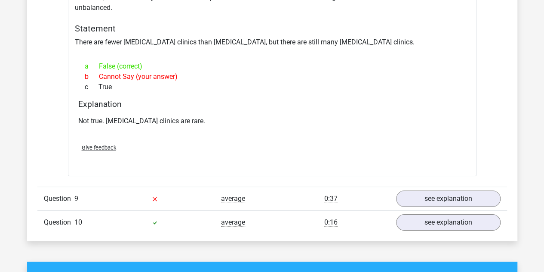
scroll to position [1592, 0]
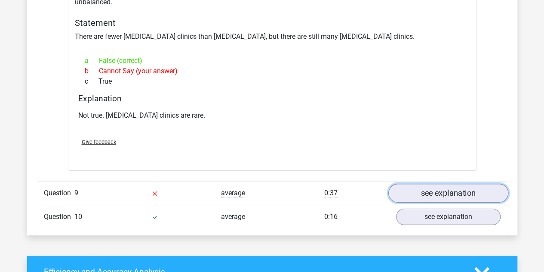
click at [448, 183] on link "see explanation" at bounding box center [448, 192] width 120 height 19
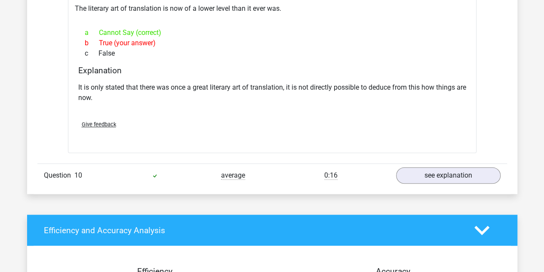
scroll to position [1893, 0]
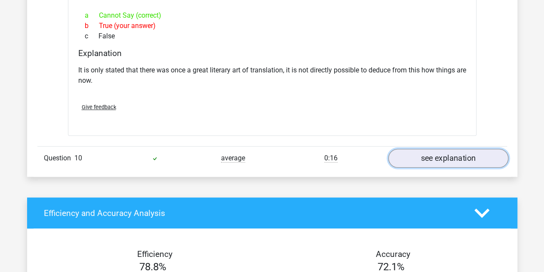
click at [450, 148] on link "see explanation" at bounding box center [448, 157] width 120 height 19
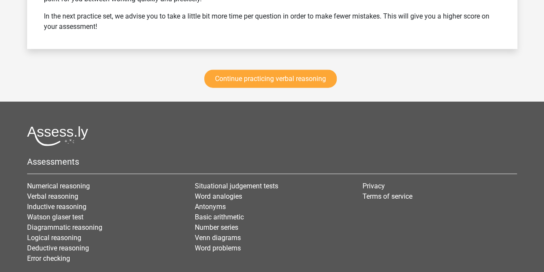
scroll to position [2780, 0]
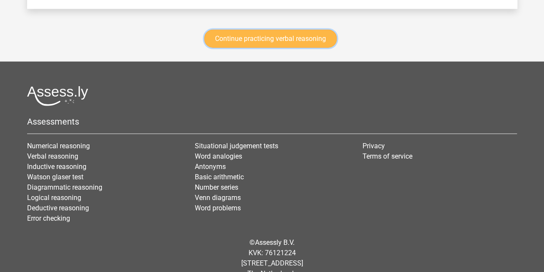
click at [272, 30] on link "Continue practicing verbal reasoning" at bounding box center [270, 39] width 133 height 18
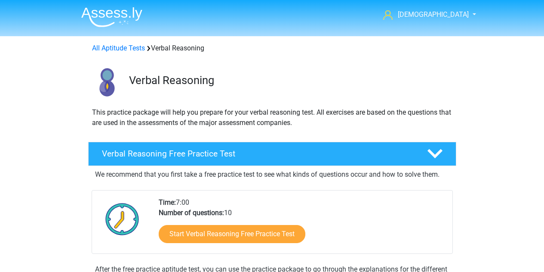
scroll to position [352, 0]
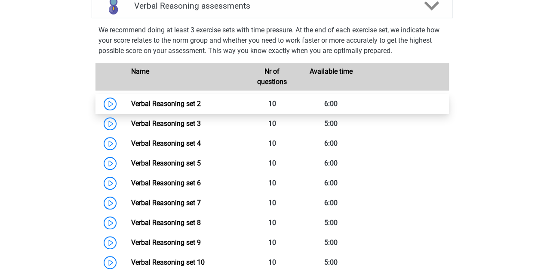
click at [156, 108] on link "Verbal Reasoning set 2" at bounding box center [166, 103] width 70 height 8
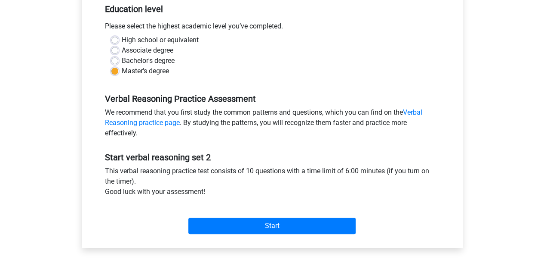
scroll to position [215, 0]
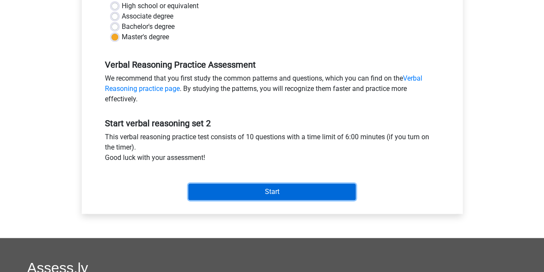
click at [273, 187] on input "Start" at bounding box center [271, 191] width 167 height 16
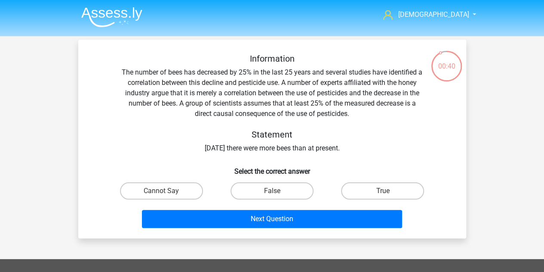
click at [164, 193] on input "Cannot Say" at bounding box center [164, 194] width 6 height 6
radio input "true"
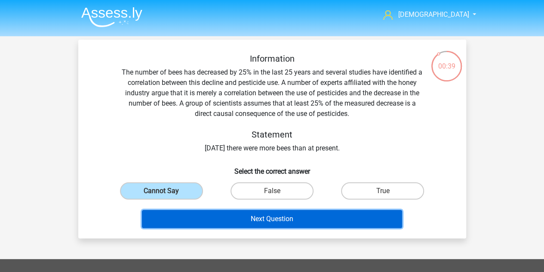
click at [282, 218] on button "Next Question" at bounding box center [272, 219] width 260 height 18
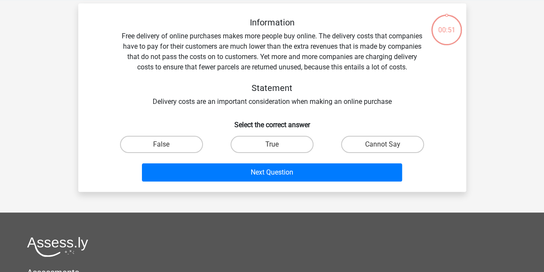
scroll to position [40, 0]
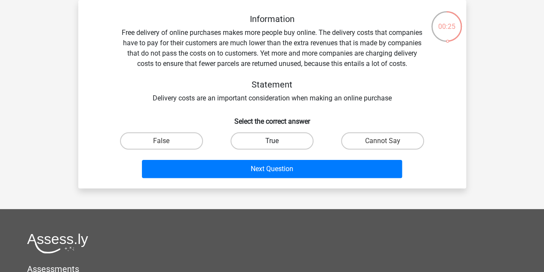
click at [272, 147] on label "True" at bounding box center [272, 140] width 83 height 17
click at [272, 146] on input "True" at bounding box center [275, 144] width 6 height 6
radio input "true"
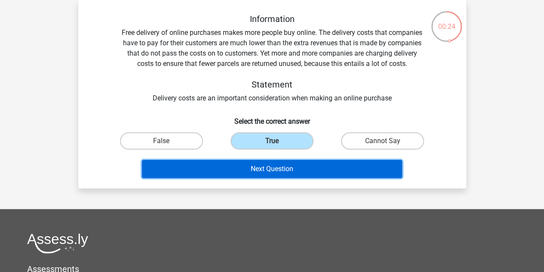
click at [273, 169] on button "Next Question" at bounding box center [272, 169] width 260 height 18
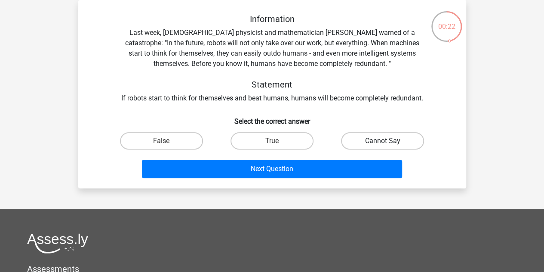
click at [366, 135] on label "Cannot Say" at bounding box center [382, 140] width 83 height 17
click at [383, 141] on input "Cannot Say" at bounding box center [386, 144] width 6 height 6
radio input "true"
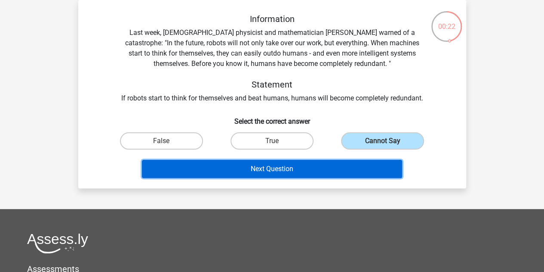
click at [331, 163] on button "Next Question" at bounding box center [272, 169] width 260 height 18
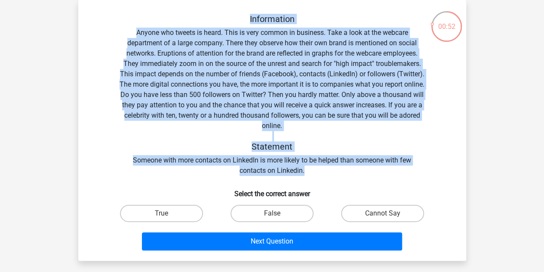
drag, startPoint x: 315, startPoint y: 168, endPoint x: 140, endPoint y: 23, distance: 227.3
click at [140, 23] on div "Information Anyone who tweets is heard. This is very common in business. Take a…" at bounding box center [272, 95] width 361 height 162
copy div "Information Anyone who tweets is heard. This is very common in business. Take a…"
click at [180, 210] on label "True" at bounding box center [161, 212] width 83 height 17
click at [167, 213] on input "True" at bounding box center [164, 216] width 6 height 6
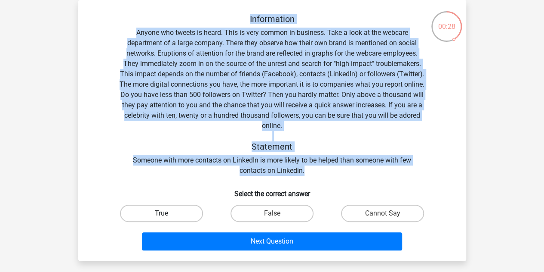
radio input "true"
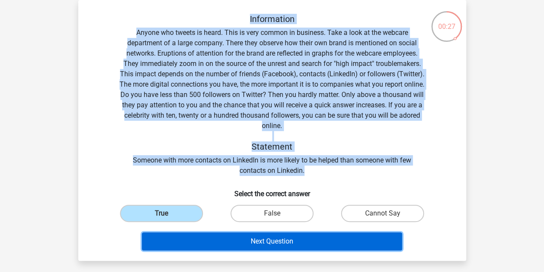
click at [279, 240] on button "Next Question" at bounding box center [272, 241] width 260 height 18
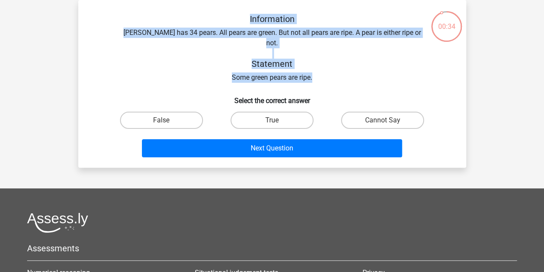
drag, startPoint x: 246, startPoint y: 15, endPoint x: 335, endPoint y: 66, distance: 102.7
click at [335, 66] on div "Information [PERSON_NAME] has 34 pears. All pears are green. But not all pears …" at bounding box center [272, 48] width 361 height 69
copy div "Information Peter has 34 pears. All pears are green. But not all pears are ripe…"
click at [284, 111] on label "True" at bounding box center [272, 119] width 83 height 17
click at [278, 120] on input "True" at bounding box center [275, 123] width 6 height 6
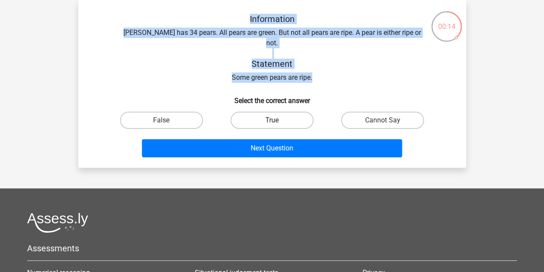
radio input "true"
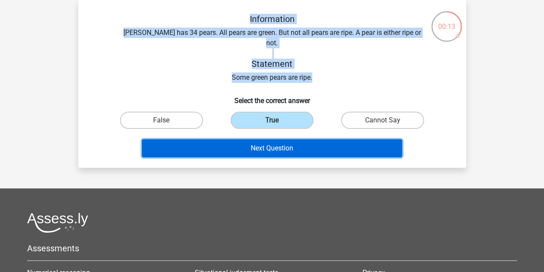
click at [302, 141] on button "Next Question" at bounding box center [272, 148] width 260 height 18
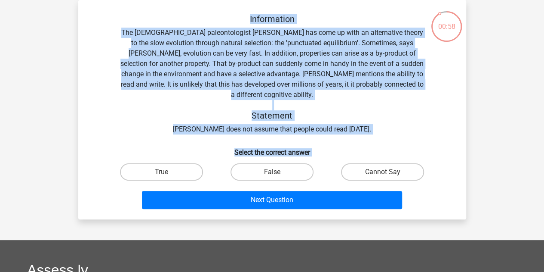
drag, startPoint x: 246, startPoint y: 18, endPoint x: 418, endPoint y: 193, distance: 246.2
click at [418, 193] on div "Information The American paleontologist Stephen Jay Gould has come up with an a…" at bounding box center [272, 113] width 381 height 198
copy div "Information The American paleontologist Stephen Jay Gould has come up with an a…"
click at [158, 165] on label "True" at bounding box center [161, 171] width 83 height 17
click at [161, 172] on input "True" at bounding box center [164, 175] width 6 height 6
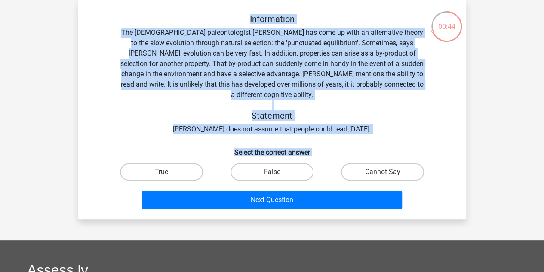
radio input "true"
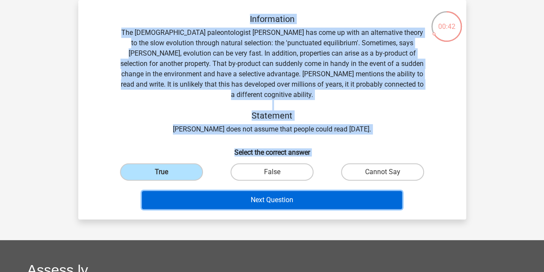
click at [287, 191] on button "Next Question" at bounding box center [272, 200] width 260 height 18
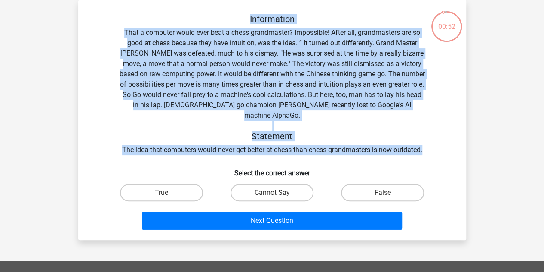
drag, startPoint x: 226, startPoint y: 13, endPoint x: 439, endPoint y: 145, distance: 250.2
click at [439, 145] on div "Information That a computer would ever beat a chess grandmaster? Impossible! Af…" at bounding box center [272, 123] width 381 height 219
copy div "Information That a computer would ever beat a chess grandmaster? Impossible! Af…"
click at [176, 184] on label "True" at bounding box center [161, 192] width 83 height 17
click at [167, 192] on input "True" at bounding box center [164, 195] width 6 height 6
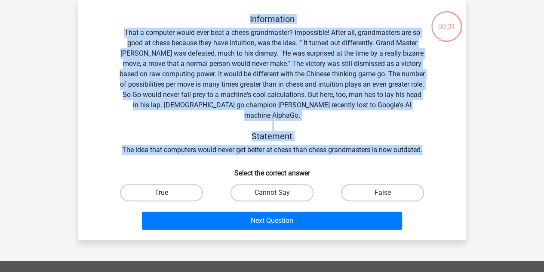
radio input "true"
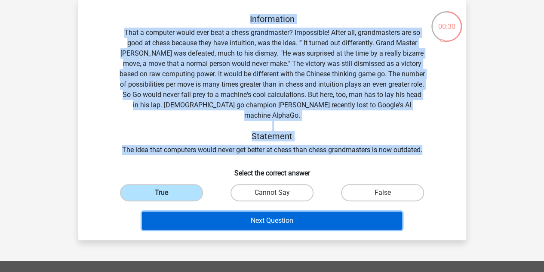
click at [245, 211] on button "Next Question" at bounding box center [272, 220] width 260 height 18
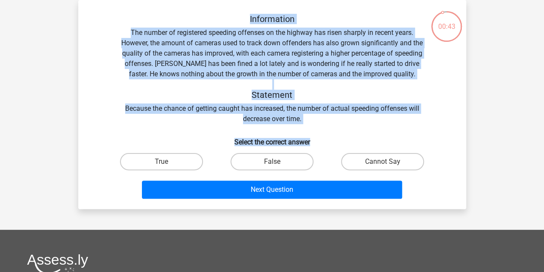
drag, startPoint x: 238, startPoint y: 14, endPoint x: 343, endPoint y: 134, distance: 159.2
click at [343, 134] on div "Information The number of registered speeding offenses on the highway has risen…" at bounding box center [272, 108] width 381 height 188
copy div "Information The number of registered speeding offenses on the highway has risen…"
click at [386, 156] on label "Cannot Say" at bounding box center [382, 161] width 83 height 17
click at [386, 161] on input "Cannot Say" at bounding box center [386, 164] width 6 height 6
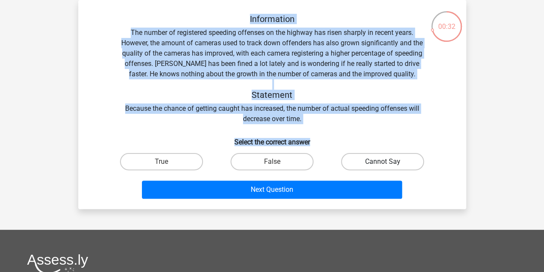
radio input "true"
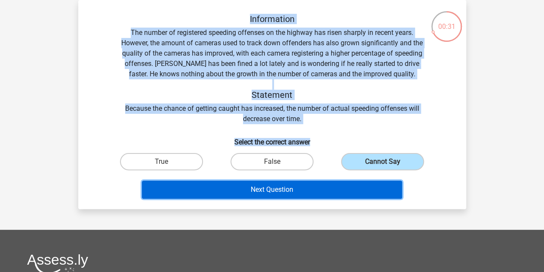
click at [312, 189] on button "Next Question" at bounding box center [272, 189] width 260 height 18
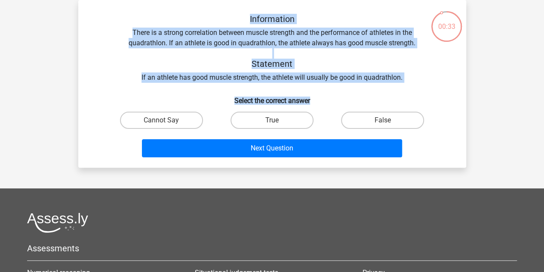
drag, startPoint x: 241, startPoint y: 15, endPoint x: 362, endPoint y: 102, distance: 148.4
click at [362, 102] on div "Information There is a strong correlation between muscle strength and the perfo…" at bounding box center [272, 87] width 381 height 147
copy div "Information There is a strong correlation between muscle strength and the perfo…"
click at [177, 119] on label "Cannot Say" at bounding box center [161, 119] width 83 height 17
click at [167, 120] on input "Cannot Say" at bounding box center [164, 123] width 6 height 6
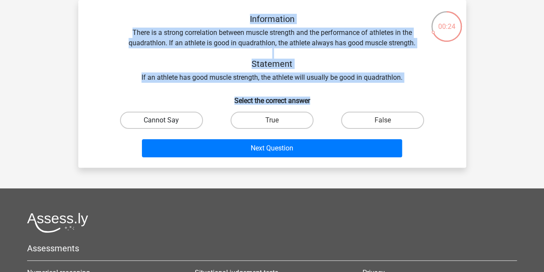
radio input "true"
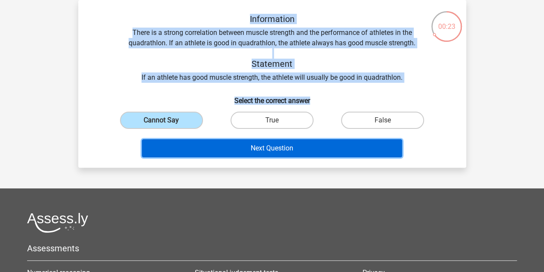
click at [251, 144] on button "Next Question" at bounding box center [272, 148] width 260 height 18
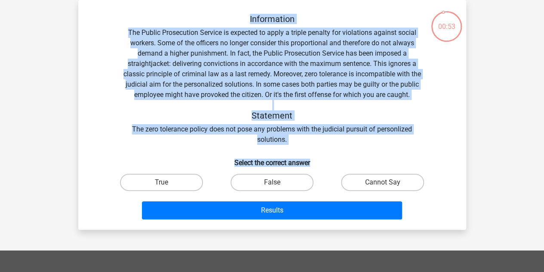
drag, startPoint x: 240, startPoint y: 18, endPoint x: 424, endPoint y: 155, distance: 229.7
click at [424, 155] on div "Information The Public Prosecution Service is expected to apply a triple penalt…" at bounding box center [272, 118] width 381 height 209
copy div "Information The Public Prosecution Service is expected to apply a triple penalt…"
click at [267, 184] on label "False" at bounding box center [272, 181] width 83 height 17
click at [272, 184] on input "False" at bounding box center [275, 185] width 6 height 6
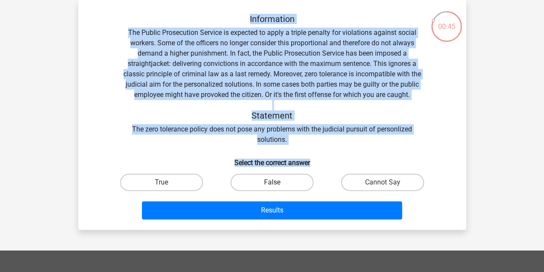
radio input "true"
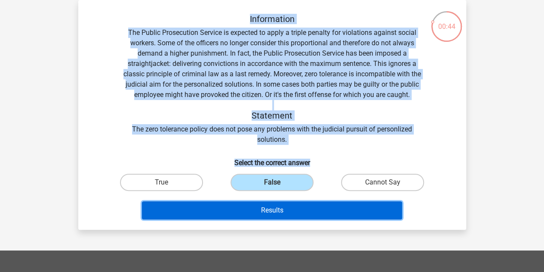
click at [265, 205] on button "Results" at bounding box center [272, 210] width 260 height 18
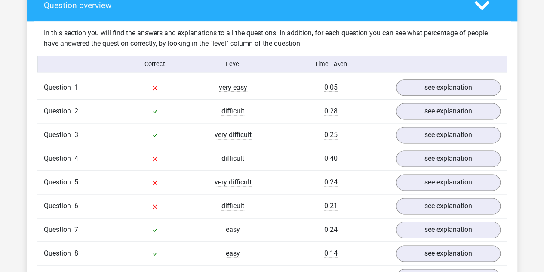
scroll to position [645, 0]
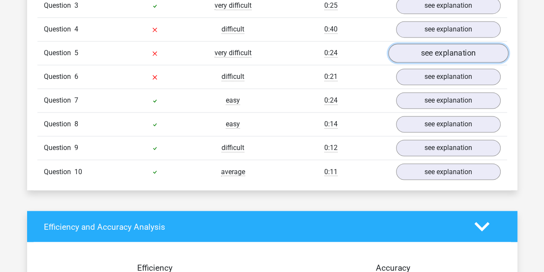
click at [448, 43] on link "see explanation" at bounding box center [448, 52] width 120 height 19
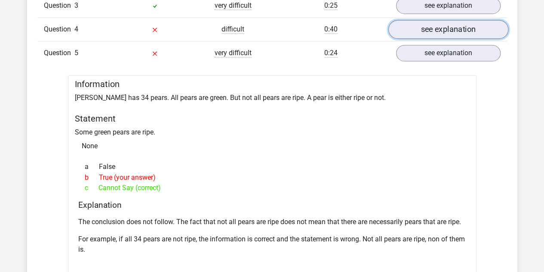
click at [448, 31] on link "see explanation" at bounding box center [448, 29] width 120 height 19
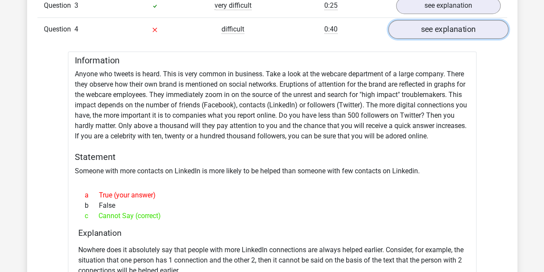
click at [447, 33] on link "see explanation" at bounding box center [448, 29] width 120 height 19
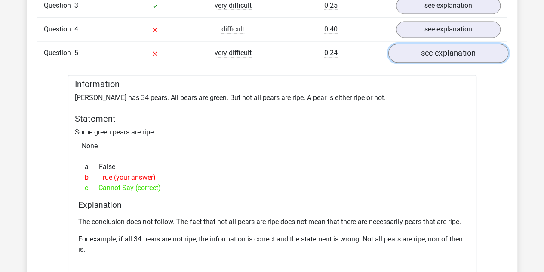
click at [446, 54] on link "see explanation" at bounding box center [448, 52] width 120 height 19
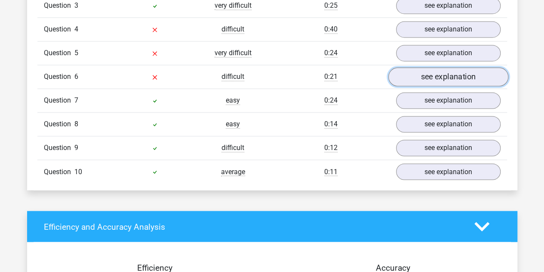
click at [445, 78] on link "see explanation" at bounding box center [448, 76] width 120 height 19
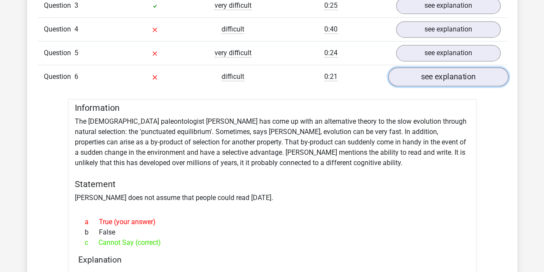
click at [445, 78] on link "see explanation" at bounding box center [448, 76] width 120 height 19
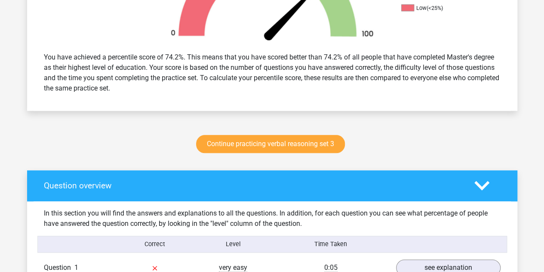
scroll to position [301, 0]
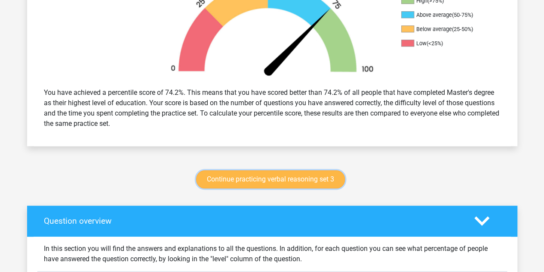
click at [301, 185] on link "Continue practicing verbal reasoning set 3" at bounding box center [270, 179] width 149 height 18
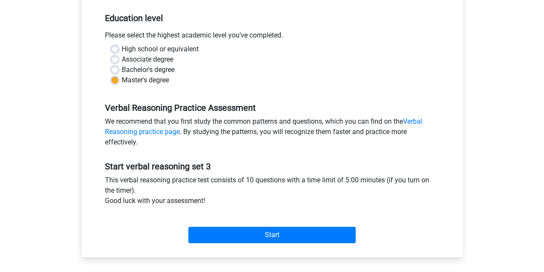
scroll to position [301, 0]
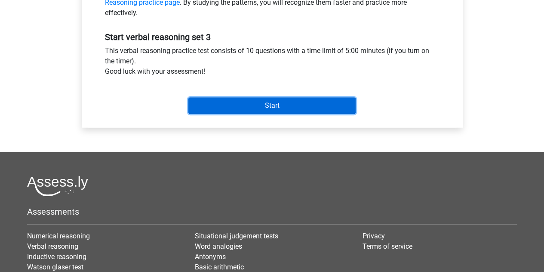
click at [275, 110] on input "Start" at bounding box center [271, 105] width 167 height 16
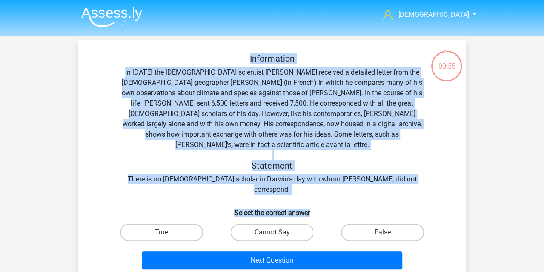
drag, startPoint x: 284, startPoint y: 59, endPoint x: 423, endPoint y: 177, distance: 182.0
click at [423, 177] on div "Information In [DATE] the [DEMOGRAPHIC_DATA] scientist [PERSON_NAME] received a…" at bounding box center [272, 162] width 381 height 219
copy div "Information In [DATE] the [DEMOGRAPHIC_DATA] scientist [PERSON_NAME] received a…"
click at [269, 223] on label "Cannot Say" at bounding box center [272, 231] width 83 height 17
click at [272, 232] on input "Cannot Say" at bounding box center [275, 235] width 6 height 6
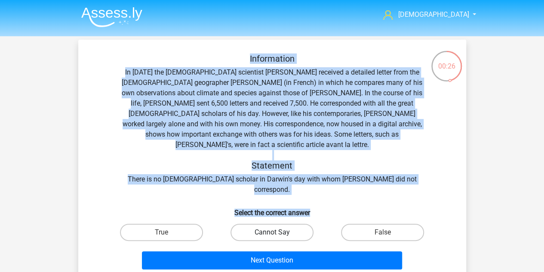
radio input "true"
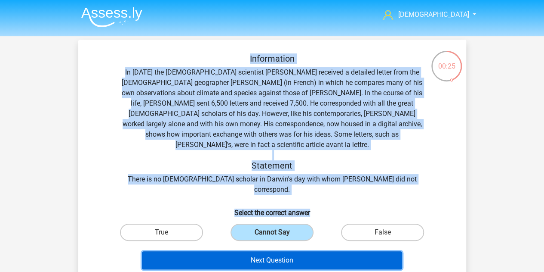
click at [272, 251] on button "Next Question" at bounding box center [272, 260] width 260 height 18
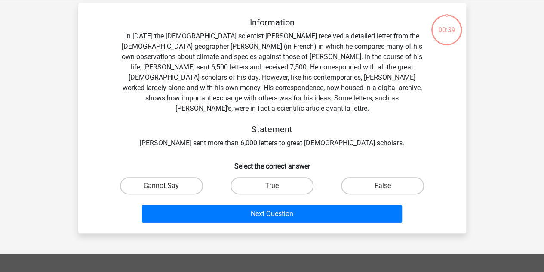
scroll to position [40, 0]
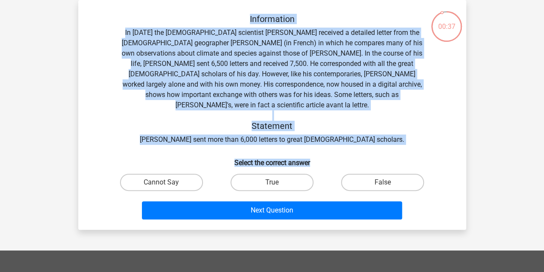
drag, startPoint x: 243, startPoint y: 15, endPoint x: 395, endPoint y: 146, distance: 200.8
click at [397, 151] on div "Information In 1839 the English scientist Charles Darwin received a detailed le…" at bounding box center [272, 118] width 381 height 209
copy div "Information In 1839 the English scientist Charles Darwin received a detailed le…"
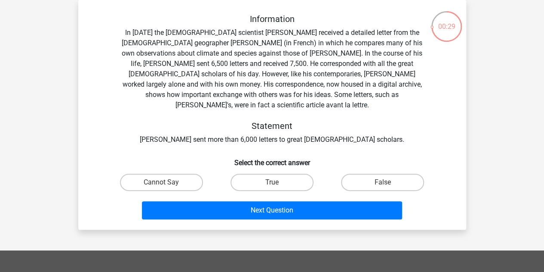
click at [162, 181] on div "Cannot Say" at bounding box center [161, 182] width 111 height 24
click at [163, 182] on input "Cannot Say" at bounding box center [164, 185] width 6 height 6
radio input "true"
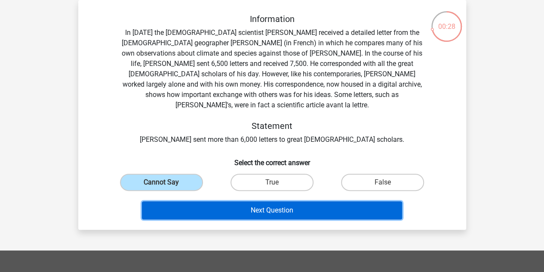
click at [256, 205] on button "Next Question" at bounding box center [272, 210] width 260 height 18
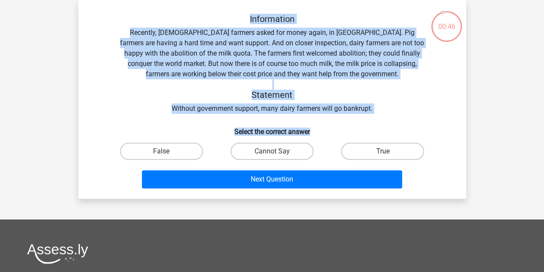
drag, startPoint x: 241, startPoint y: 13, endPoint x: 387, endPoint y: 127, distance: 185.4
click at [387, 127] on div "Information Recently, European farmers asked for money again, in Brussels. Pig …" at bounding box center [272, 99] width 388 height 198
copy div "Information Recently, European farmers asked for money again, in Brussels. Pig …"
click at [280, 157] on label "Cannot Say" at bounding box center [272, 150] width 83 height 17
click at [278, 157] on input "Cannot Say" at bounding box center [275, 154] width 6 height 6
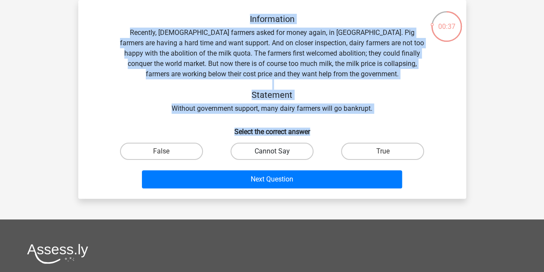
radio input "true"
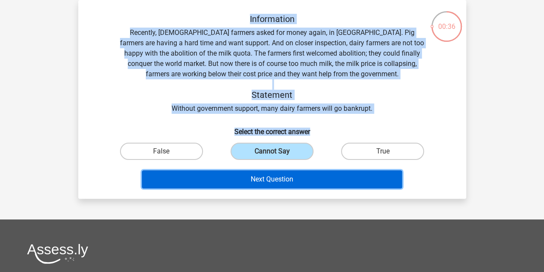
click at [278, 180] on button "Next Question" at bounding box center [272, 179] width 260 height 18
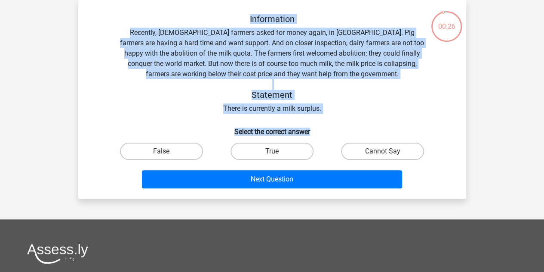
drag, startPoint x: 225, startPoint y: 16, endPoint x: 385, endPoint y: 126, distance: 193.7
click at [386, 132] on div "Information Recently, European farmers asked for money again, in Brussels. Pig …" at bounding box center [272, 103] width 381 height 178
copy div "Information Recently, European farmers asked for money again, in Brussels. Pig …"
click at [259, 158] on label "True" at bounding box center [272, 150] width 83 height 17
click at [272, 157] on input "True" at bounding box center [275, 154] width 6 height 6
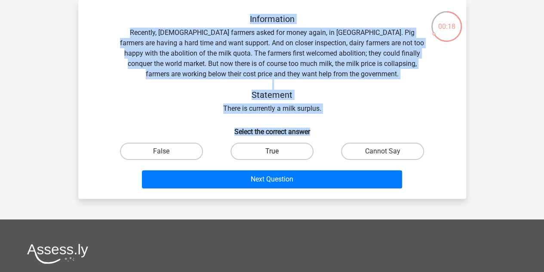
radio input "true"
click at [259, 156] on label "True" at bounding box center [272, 150] width 83 height 17
click at [272, 156] on input "True" at bounding box center [275, 154] width 6 height 6
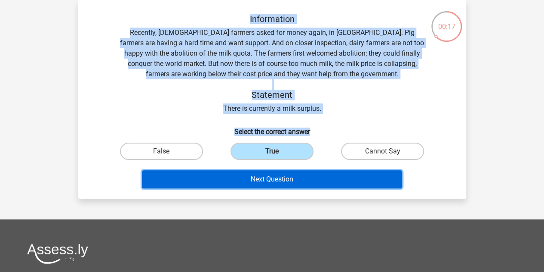
click at [273, 179] on button "Next Question" at bounding box center [272, 179] width 260 height 18
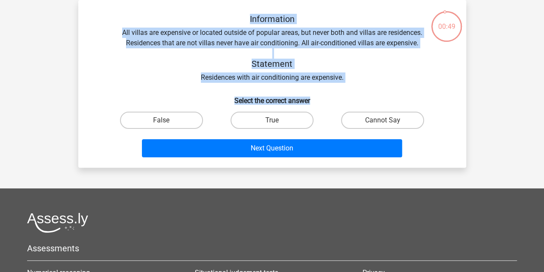
drag, startPoint x: 240, startPoint y: 15, endPoint x: 349, endPoint y: 84, distance: 129.5
click at [352, 100] on div "Information All villas are expensive or located outside of popular areas, but n…" at bounding box center [272, 87] width 381 height 147
copy div "Information All villas are expensive or located outside of popular areas, but n…"
click at [262, 119] on label "True" at bounding box center [272, 119] width 83 height 17
click at [272, 120] on input "True" at bounding box center [275, 123] width 6 height 6
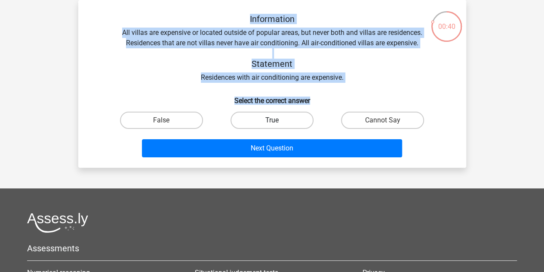
radio input "true"
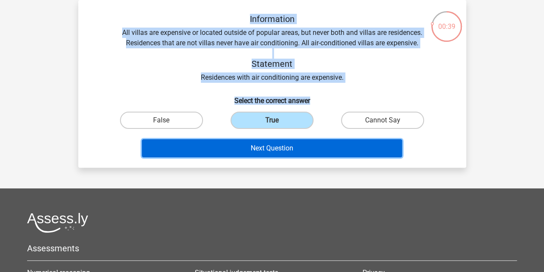
click at [273, 150] on button "Next Question" at bounding box center [272, 148] width 260 height 18
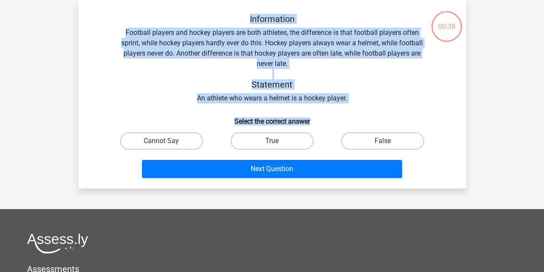
drag, startPoint x: 239, startPoint y: 15, endPoint x: 396, endPoint y: 125, distance: 191.6
click at [396, 125] on div "Information Football players and hockey players are both athletes, the differen…" at bounding box center [272, 97] width 381 height 167
copy div "Information Football players and hockey players are both athletes, the differen…"
click at [172, 141] on label "Cannot Say" at bounding box center [161, 140] width 83 height 17
click at [167, 141] on input "Cannot Say" at bounding box center [164, 144] width 6 height 6
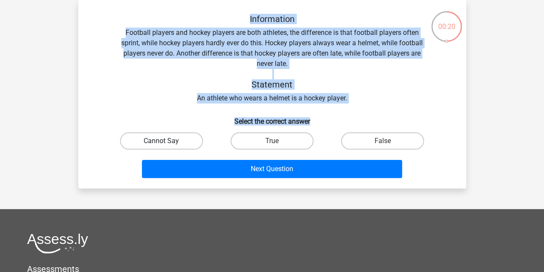
radio input "true"
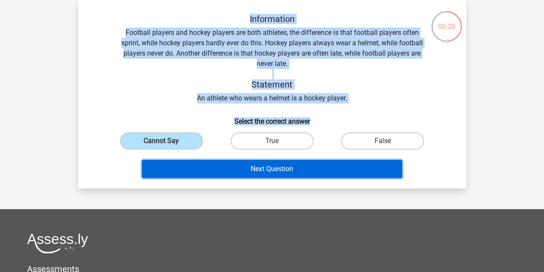
click at [252, 176] on button "Next Question" at bounding box center [272, 169] width 260 height 18
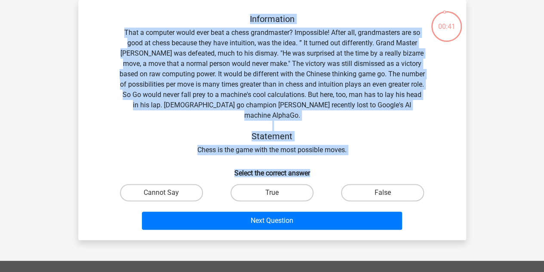
drag, startPoint x: 244, startPoint y: 17, endPoint x: 400, endPoint y: 152, distance: 206.3
click at [404, 154] on div "Information That a computer would ever beat a chess grandmaster? Impossible! Af…" at bounding box center [272, 123] width 381 height 219
copy div "Information That a computer would ever beat a chess grandmaster? Impossible! Af…"
click at [373, 184] on label "False" at bounding box center [382, 192] width 83 height 17
click at [383, 192] on input "False" at bounding box center [386, 195] width 6 height 6
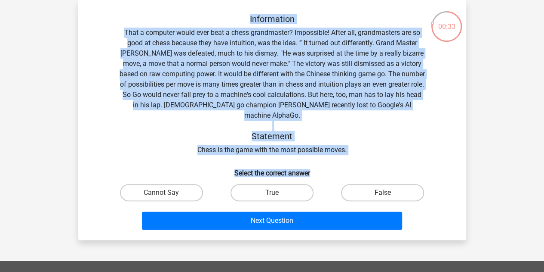
radio input "true"
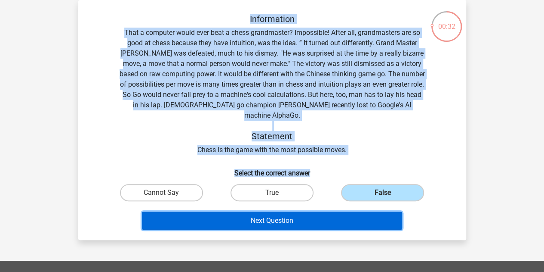
click at [336, 211] on button "Next Question" at bounding box center [272, 220] width 260 height 18
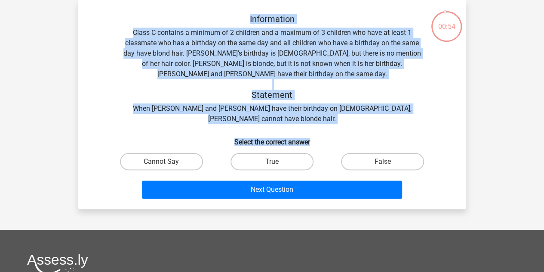
drag, startPoint x: 239, startPoint y: 16, endPoint x: 354, endPoint y: 121, distance: 155.6
click at [354, 121] on div "Information Class C contains a minimum of 2 children and a maximum of 3 childre…" at bounding box center [272, 108] width 381 height 188
copy div "Information Class C contains a minimum of 2 children and a maximum of 3 childre…"
click at [392, 155] on label "False" at bounding box center [382, 161] width 83 height 17
click at [389, 161] on input "False" at bounding box center [386, 164] width 6 height 6
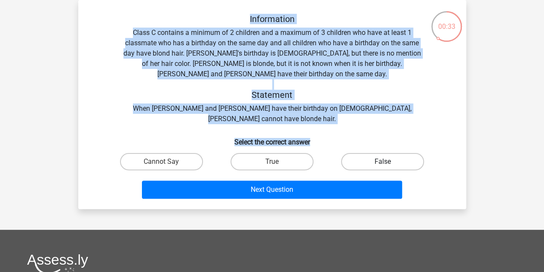
radio input "true"
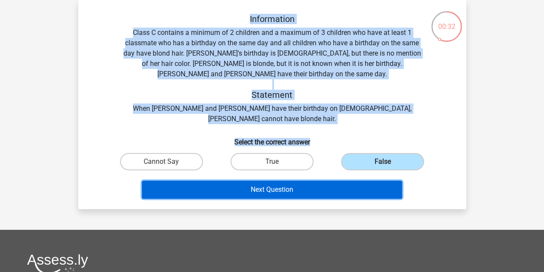
click at [340, 184] on button "Next Question" at bounding box center [272, 189] width 260 height 18
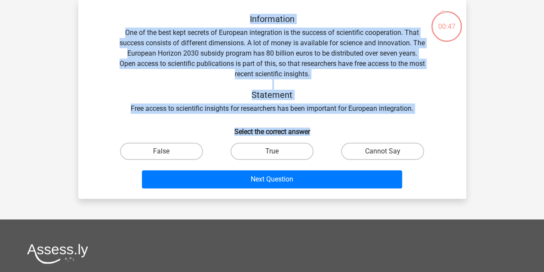
drag, startPoint x: 238, startPoint y: 13, endPoint x: 439, endPoint y: 120, distance: 228.3
click at [439, 120] on div "Information One of the best kept secrets of European integration is the success…" at bounding box center [272, 99] width 388 height 198
copy div "Information One of the best kept secrets of European integration is the success…"
click at [269, 150] on label "True" at bounding box center [272, 150] width 83 height 17
click at [272, 151] on input "True" at bounding box center [275, 154] width 6 height 6
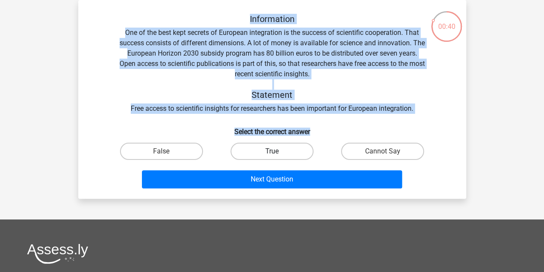
radio input "true"
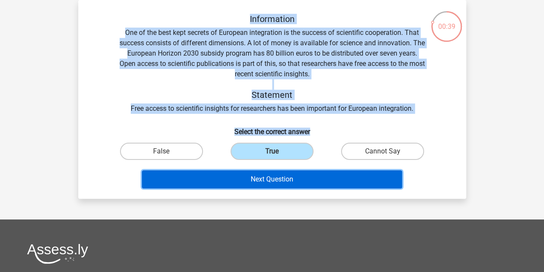
click at [276, 179] on button "Next Question" at bounding box center [272, 179] width 260 height 18
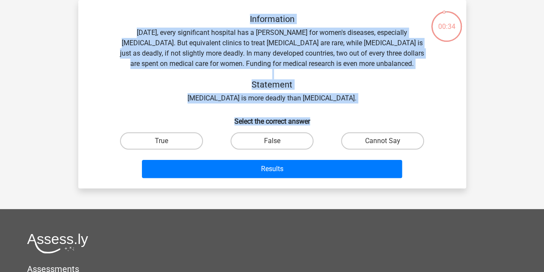
drag, startPoint x: 241, startPoint y: 17, endPoint x: 380, endPoint y: 104, distance: 164.2
click at [380, 104] on div "Information Today, every significant hospital has a ward for women's diseases, …" at bounding box center [272, 97] width 381 height 167
copy div "Information Today, every significant hospital has a ward for women's diseases, …"
click at [388, 143] on input "Cannot Say" at bounding box center [386, 144] width 6 height 6
radio input "true"
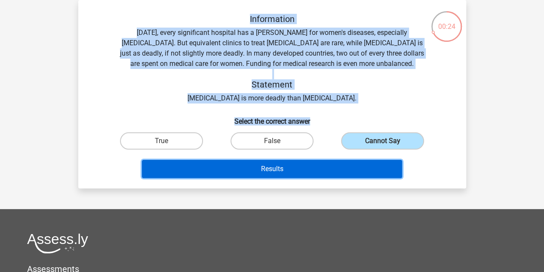
click at [327, 167] on button "Results" at bounding box center [272, 169] width 260 height 18
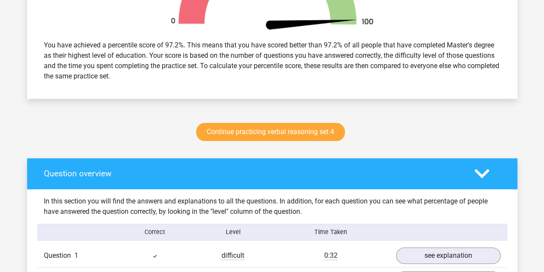
scroll to position [430, 0]
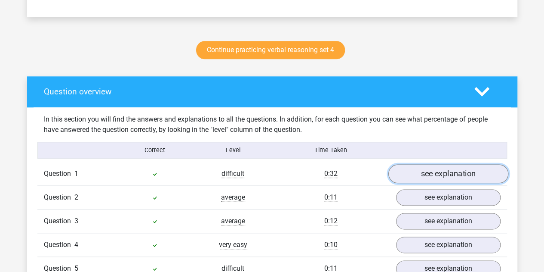
click at [474, 170] on link "see explanation" at bounding box center [448, 173] width 120 height 19
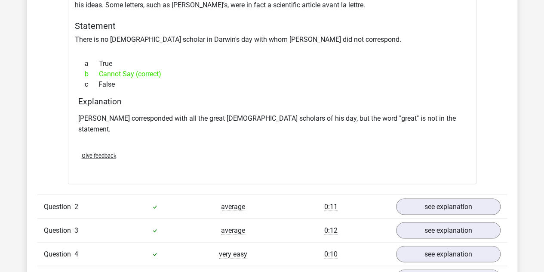
scroll to position [775, 0]
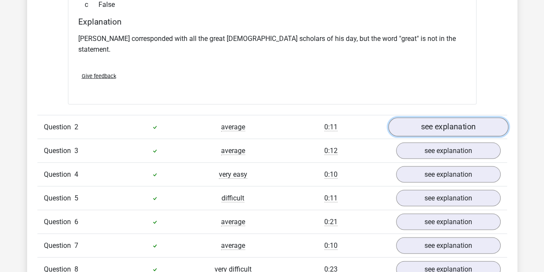
click at [442, 117] on link "see explanation" at bounding box center [448, 126] width 120 height 19
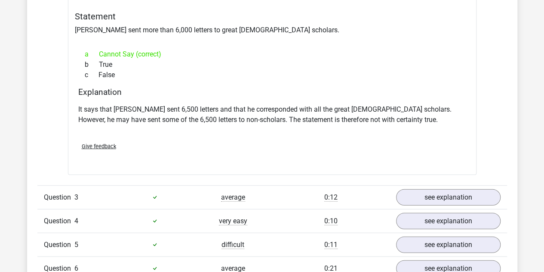
scroll to position [1033, 0]
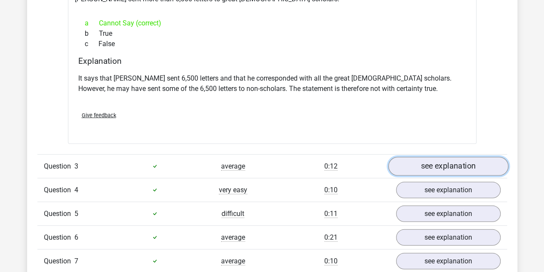
click at [435, 157] on link "see explanation" at bounding box center [448, 166] width 120 height 19
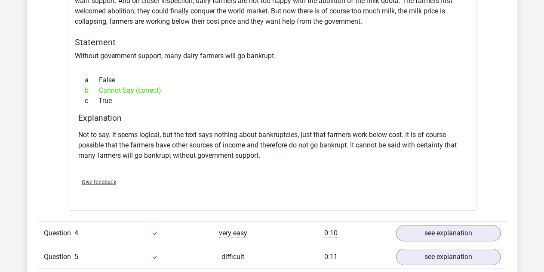
scroll to position [1334, 0]
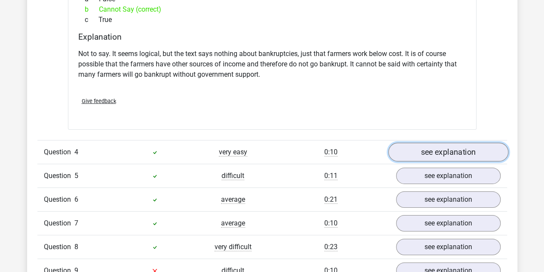
click at [433, 142] on link "see explanation" at bounding box center [448, 151] width 120 height 19
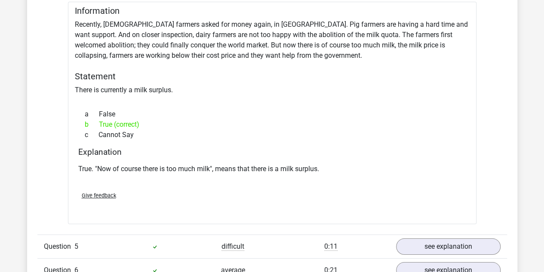
scroll to position [1592, 0]
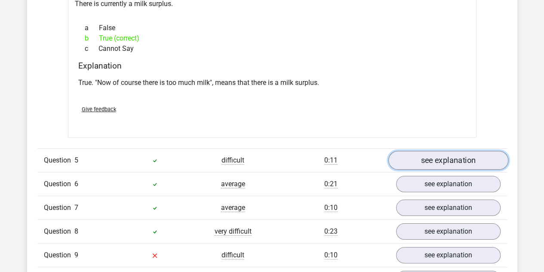
click at [438, 151] on link "see explanation" at bounding box center [448, 160] width 120 height 19
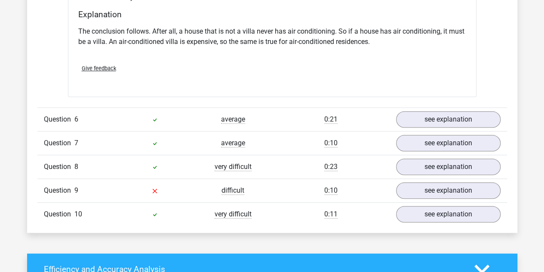
scroll to position [1893, 0]
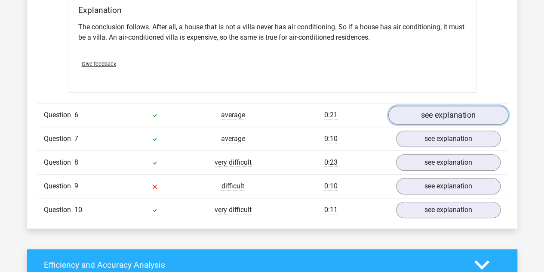
click at [446, 105] on link "see explanation" at bounding box center [448, 114] width 120 height 19
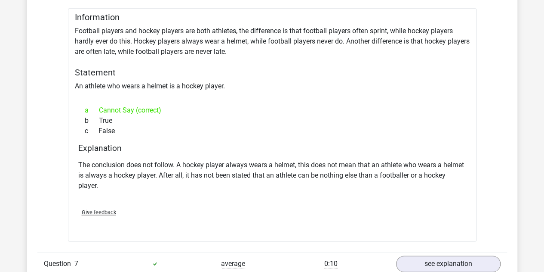
scroll to position [2023, 0]
click at [452, 253] on link "see explanation" at bounding box center [448, 262] width 120 height 19
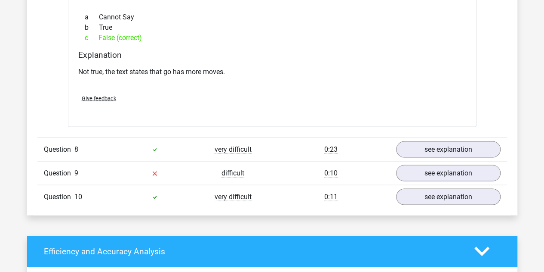
scroll to position [2453, 0]
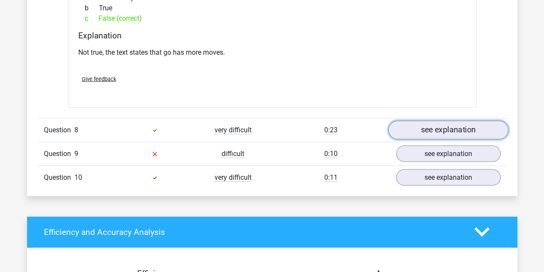
click at [451, 120] on link "see explanation" at bounding box center [448, 129] width 120 height 19
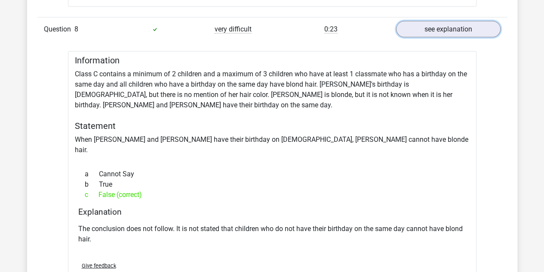
scroll to position [2668, 0]
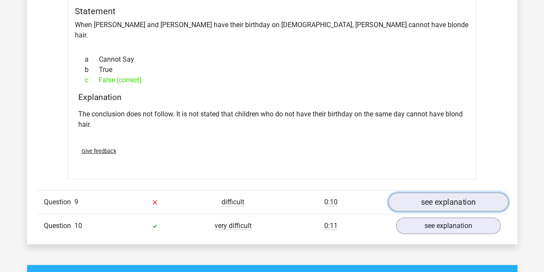
click at [429, 192] on link "see explanation" at bounding box center [448, 201] width 120 height 19
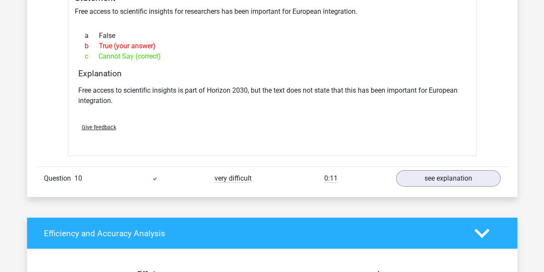
scroll to position [2969, 0]
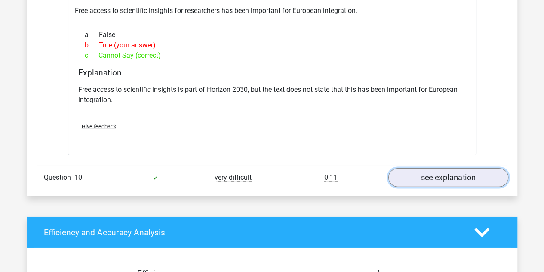
click at [456, 168] on link "see explanation" at bounding box center [448, 177] width 120 height 19
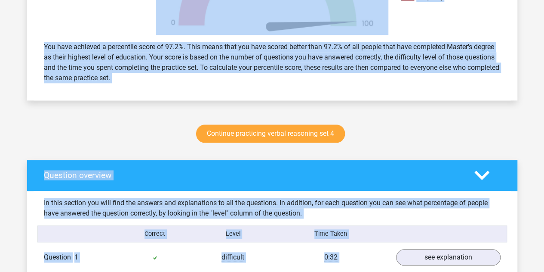
scroll to position [345, 0]
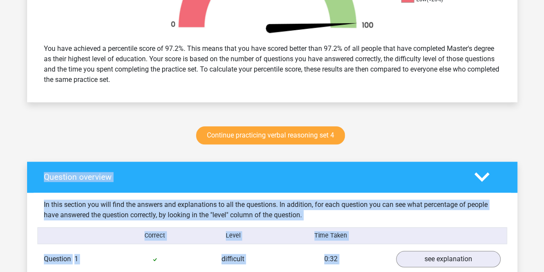
drag, startPoint x: 324, startPoint y: 89, endPoint x: 17, endPoint y: 176, distance: 318.4
copy div "Question overview In this section you will find the answers and explanations to…"
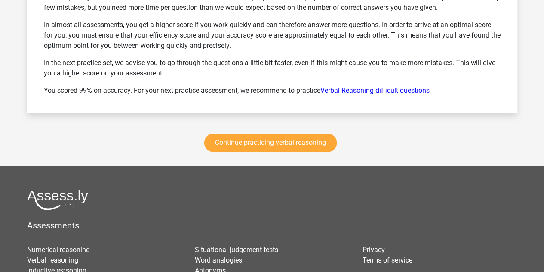
scroll to position [3699, 0]
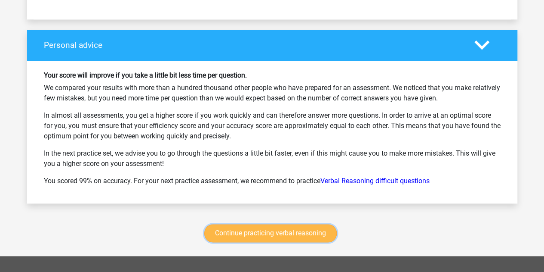
click at [268, 224] on link "Continue practicing verbal reasoning" at bounding box center [270, 233] width 133 height 18
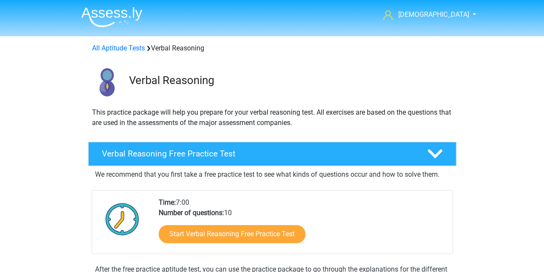
click at [132, 52] on div "All Aptitude Tests Verbal Reasoning" at bounding box center [272, 48] width 367 height 10
click at [132, 50] on link "All Aptitude Tests" at bounding box center [118, 48] width 53 height 8
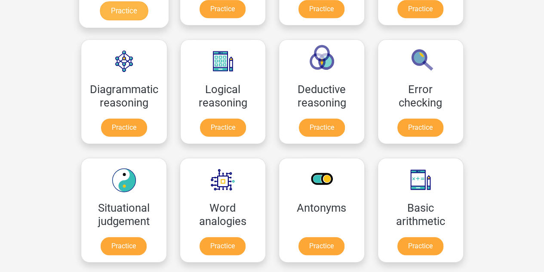
scroll to position [137, 0]
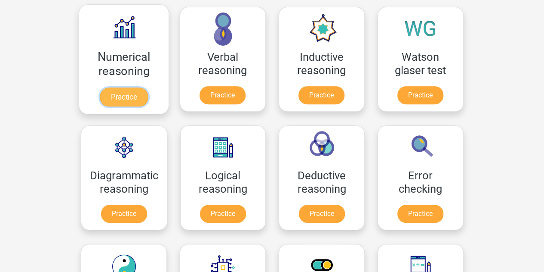
click at [123, 87] on link "Practice" at bounding box center [123, 96] width 48 height 19
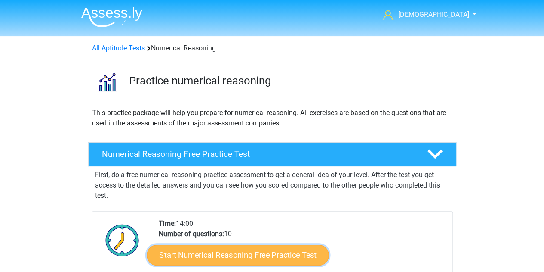
click at [250, 253] on link "Start Numerical Reasoning Free Practice Test" at bounding box center [238, 254] width 182 height 21
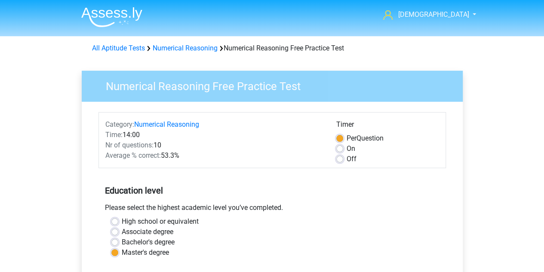
scroll to position [172, 0]
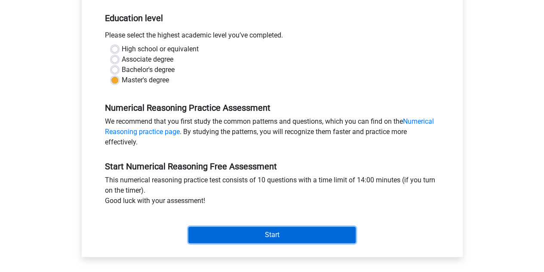
click at [270, 234] on input "Start" at bounding box center [271, 234] width 167 height 16
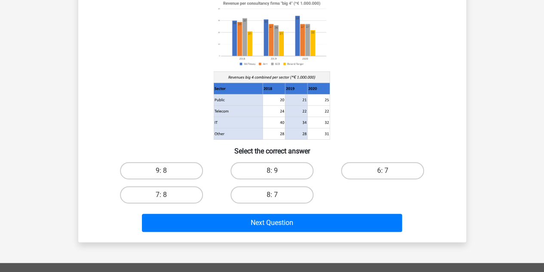
scroll to position [43, 0]
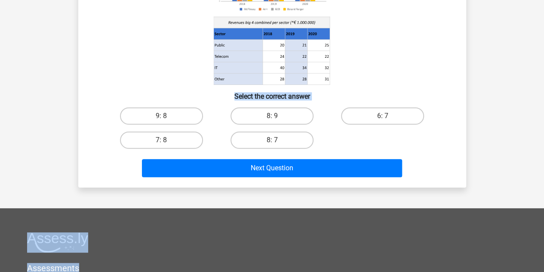
drag, startPoint x: 93, startPoint y: 5, endPoint x: 381, endPoint y: 224, distance: 362.1
click at [379, 265] on div "[DEMOGRAPHIC_DATA] [EMAIL_ADDRESS][DOMAIN_NAME] Nederlands English" at bounding box center [272, 149] width 544 height 571
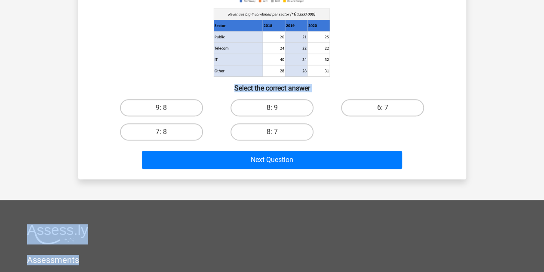
scroll to position [58, 0]
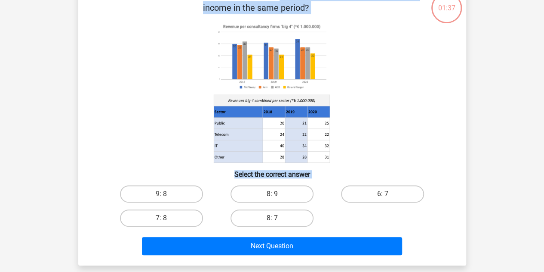
click at [450, 136] on div at bounding box center [272, 92] width 361 height 142
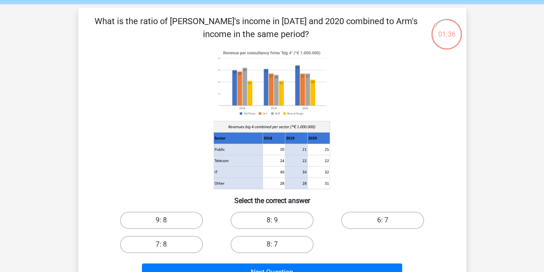
scroll to position [43, 0]
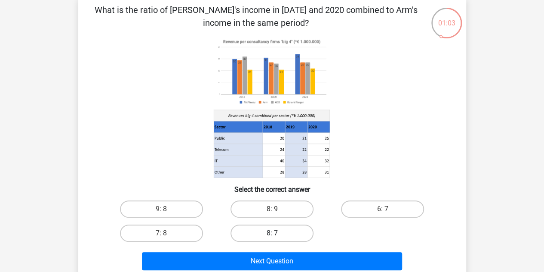
click at [264, 235] on label "8: 7" at bounding box center [272, 232] width 83 height 17
click at [272, 235] on input "8: 7" at bounding box center [275, 236] width 6 height 6
radio input "true"
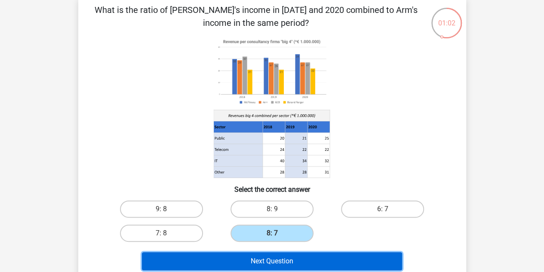
click at [272, 263] on button "Next Question" at bounding box center [272, 261] width 260 height 18
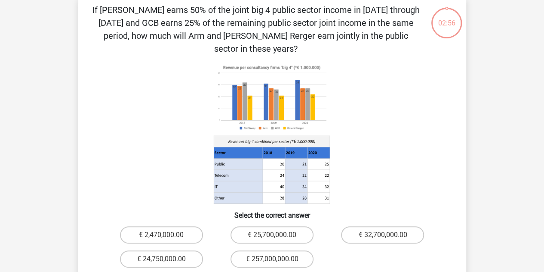
scroll to position [40, 0]
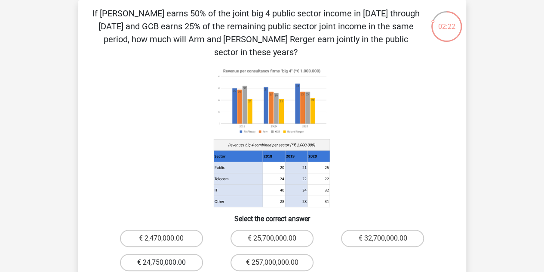
click at [166, 253] on label "€ 24,750,000.00" at bounding box center [161, 261] width 83 height 17
click at [166, 262] on input "€ 24,750,000.00" at bounding box center [164, 265] width 6 height 6
radio input "true"
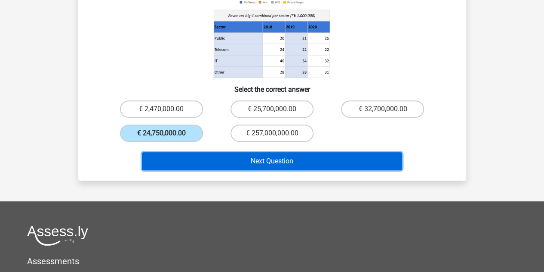
click at [285, 152] on button "Next Question" at bounding box center [272, 161] width 260 height 18
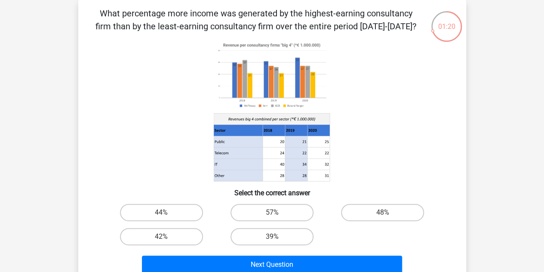
click at [386, 215] on input "48%" at bounding box center [386, 215] width 6 height 6
radio input "true"
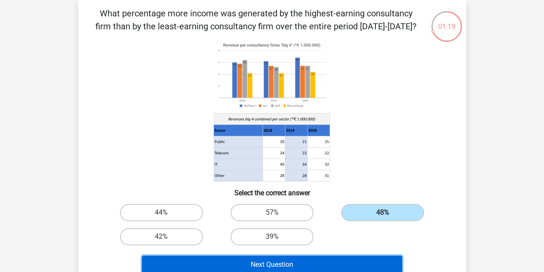
click at [325, 262] on button "Next Question" at bounding box center [272, 264] width 260 height 18
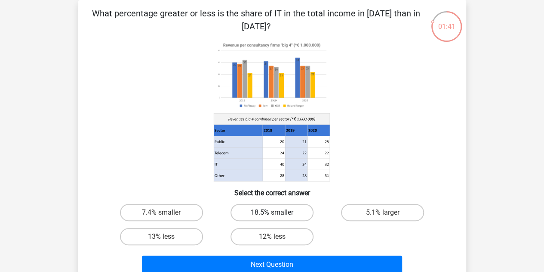
click at [281, 214] on label "18.5% smaller" at bounding box center [272, 212] width 83 height 17
click at [278, 214] on input "18.5% smaller" at bounding box center [275, 215] width 6 height 6
radio input "true"
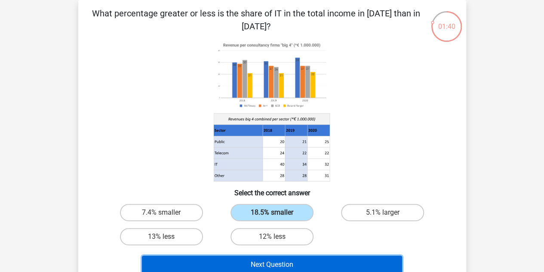
click at [296, 260] on button "Next Question" at bounding box center [272, 264] width 260 height 18
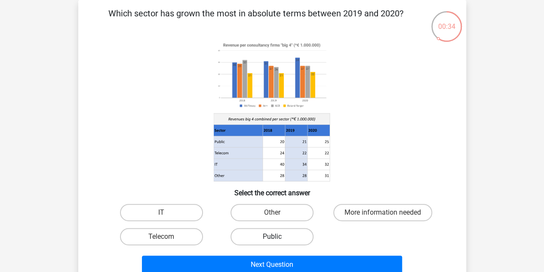
click at [278, 235] on label "Public" at bounding box center [272, 236] width 83 height 17
click at [278, 236] on input "Public" at bounding box center [275, 239] width 6 height 6
radio input "true"
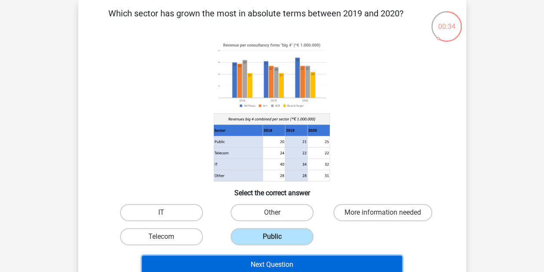
click at [275, 260] on button "Next Question" at bounding box center [272, 264] width 260 height 18
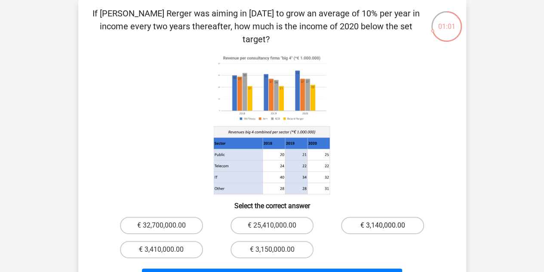
click at [404, 216] on label "€ 3,140,000.00" at bounding box center [382, 224] width 83 height 17
click at [389, 225] on input "€ 3,140,000.00" at bounding box center [386, 228] width 6 height 6
radio input "true"
click at [176, 241] on label "€ 3,410,000.00" at bounding box center [161, 249] width 83 height 17
click at [167, 249] on input "€ 3,410,000.00" at bounding box center [164, 252] width 6 height 6
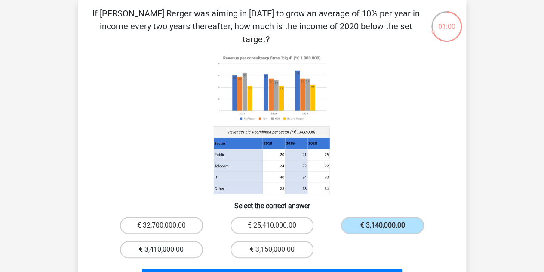
radio input "true"
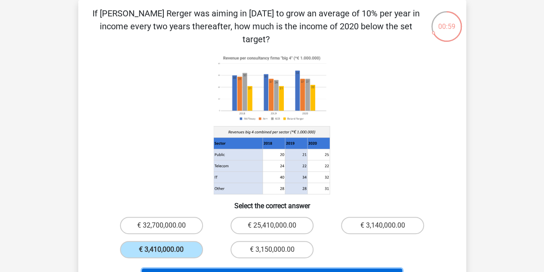
click at [282, 268] on button "Next Question" at bounding box center [272, 277] width 260 height 18
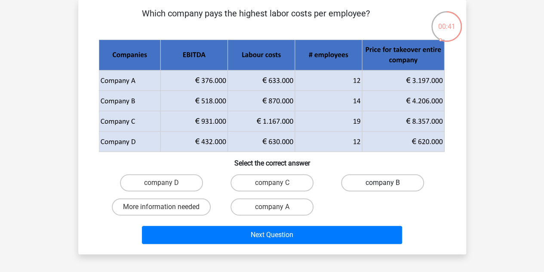
click at [381, 183] on label "company B" at bounding box center [382, 182] width 83 height 17
click at [383, 183] on input "company B" at bounding box center [386, 185] width 6 height 6
radio input "true"
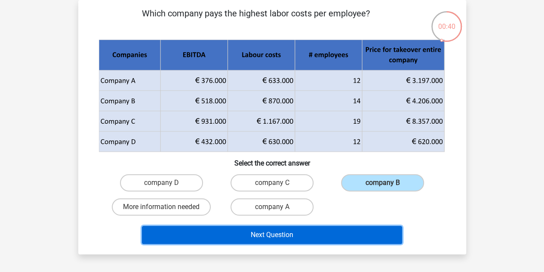
click at [303, 235] on button "Next Question" at bounding box center [272, 234] width 260 height 18
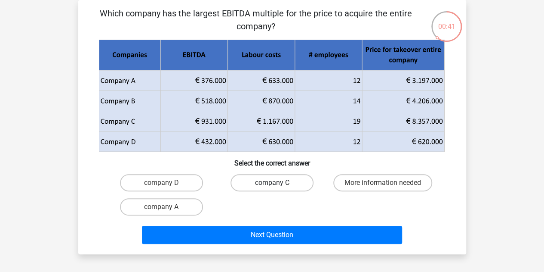
click at [293, 184] on label "company C" at bounding box center [272, 182] width 83 height 17
click at [278, 184] on input "company C" at bounding box center [275, 185] width 6 height 6
radio input "true"
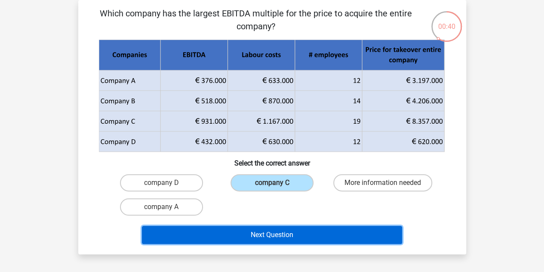
click at [260, 231] on button "Next Question" at bounding box center [272, 234] width 260 height 18
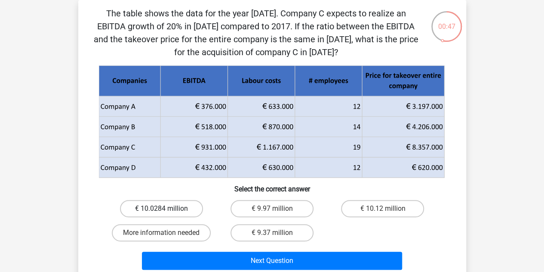
click at [176, 202] on label "€ 10.0284 million" at bounding box center [161, 208] width 83 height 17
click at [167, 208] on input "€ 10.0284 million" at bounding box center [164, 211] width 6 height 6
radio input "true"
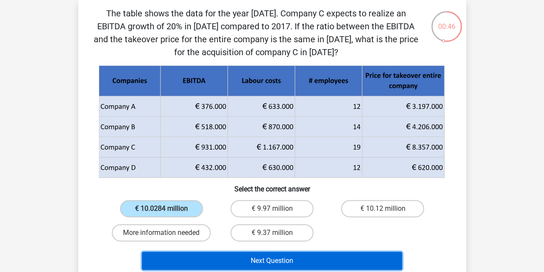
click at [279, 255] on button "Next Question" at bounding box center [272, 260] width 260 height 18
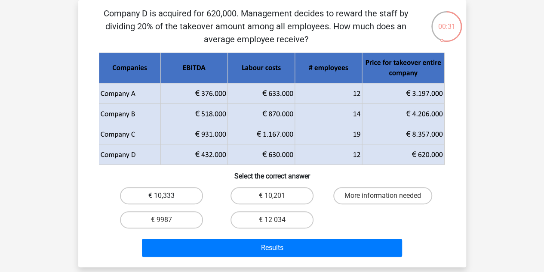
drag, startPoint x: 171, startPoint y: 186, endPoint x: 172, endPoint y: 191, distance: 5.7
click at [171, 190] on div "€ 10,333" at bounding box center [161, 195] width 111 height 24
click at [172, 191] on label "€ 10,333" at bounding box center [161, 195] width 83 height 17
click at [167, 195] on input "€ 10,333" at bounding box center [164, 198] width 6 height 6
radio input "true"
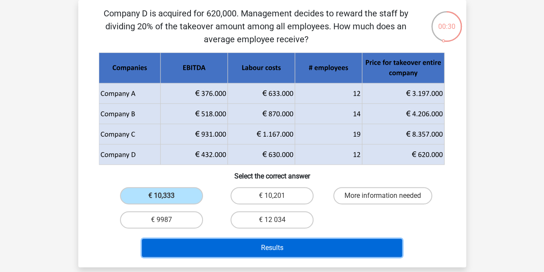
click at [302, 242] on button "Results" at bounding box center [272, 247] width 260 height 18
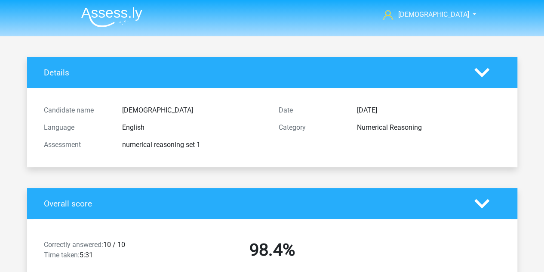
click at [114, 20] on img at bounding box center [111, 17] width 61 height 20
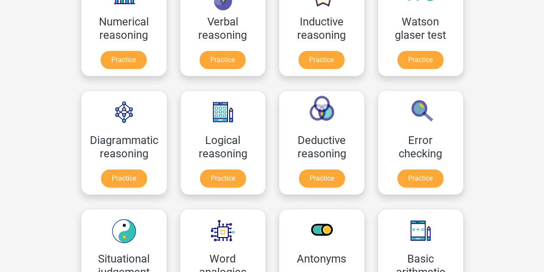
scroll to position [301, 0]
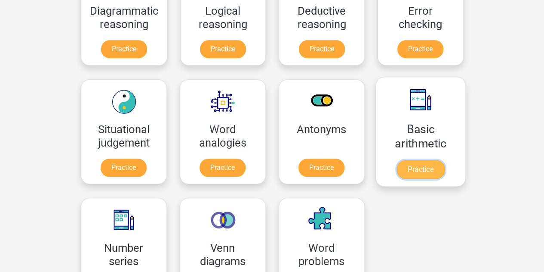
click at [422, 165] on link "Practice" at bounding box center [420, 169] width 48 height 19
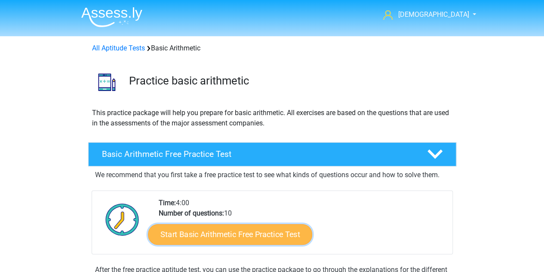
click at [229, 234] on link "Start Basic Arithmetic Free Practice Test" at bounding box center [230, 233] width 164 height 21
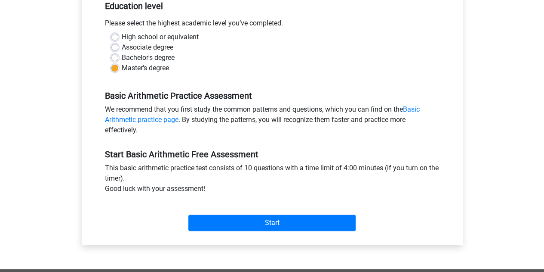
scroll to position [215, 0]
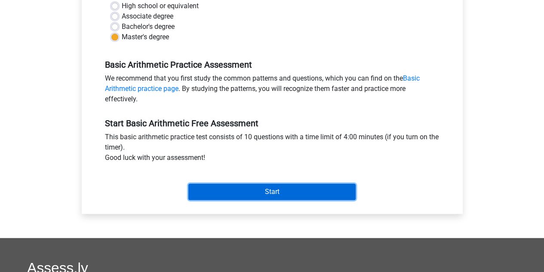
click at [265, 192] on input "Start" at bounding box center [271, 191] width 167 height 16
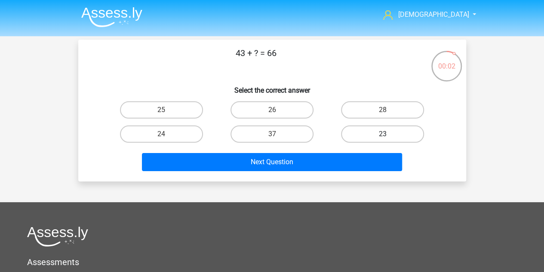
click at [392, 130] on label "23" at bounding box center [382, 133] width 83 height 17
click at [389, 134] on input "23" at bounding box center [386, 137] width 6 height 6
radio input "true"
drag, startPoint x: 274, startPoint y: 140, endPoint x: 271, endPoint y: 135, distance: 5.6
click at [274, 139] on div "5" at bounding box center [272, 133] width 104 height 17
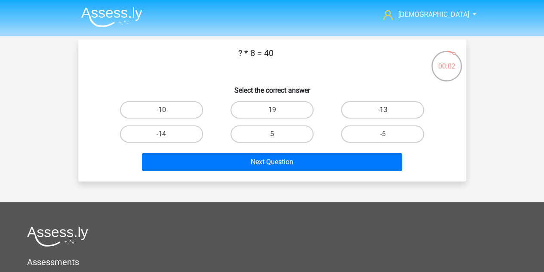
click at [271, 133] on label "5" at bounding box center [272, 133] width 83 height 17
click at [272, 134] on input "5" at bounding box center [275, 137] width 6 height 6
radio input "true"
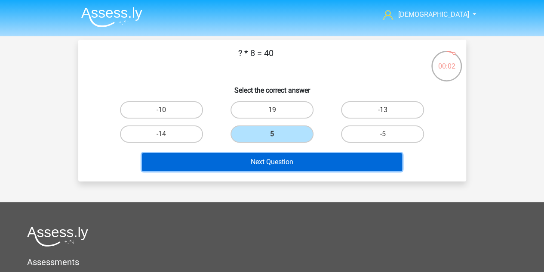
click at [274, 161] on button "Next Question" at bounding box center [272, 162] width 260 height 18
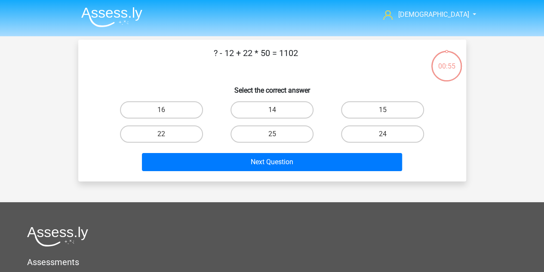
scroll to position [40, 0]
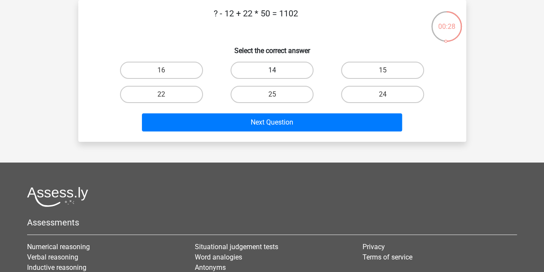
click at [285, 70] on label "14" at bounding box center [272, 70] width 83 height 17
click at [278, 70] on input "14" at bounding box center [275, 73] width 6 height 6
radio input "true"
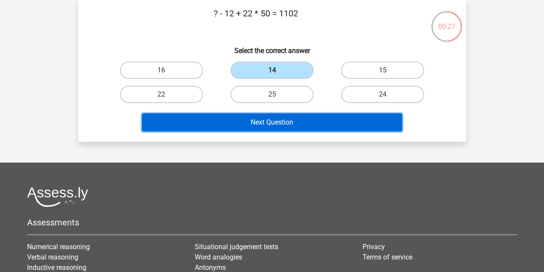
click at [283, 117] on button "Next Question" at bounding box center [272, 122] width 260 height 18
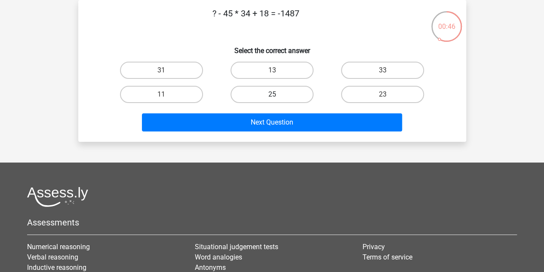
click at [274, 93] on label "25" at bounding box center [272, 94] width 83 height 17
click at [274, 94] on input "25" at bounding box center [275, 97] width 6 height 6
radio input "true"
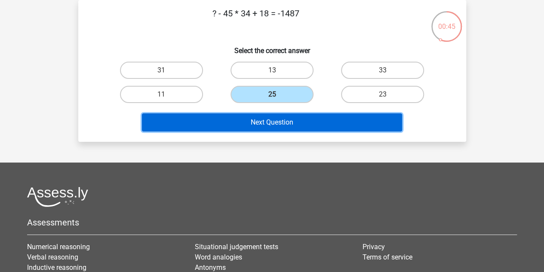
click at [276, 122] on button "Next Question" at bounding box center [272, 122] width 260 height 18
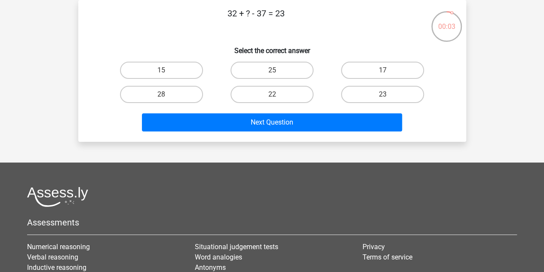
click at [384, 71] on input "17" at bounding box center [386, 73] width 6 height 6
radio input "true"
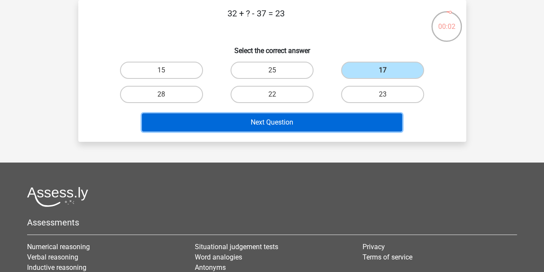
click at [320, 120] on button "Next Question" at bounding box center [272, 122] width 260 height 18
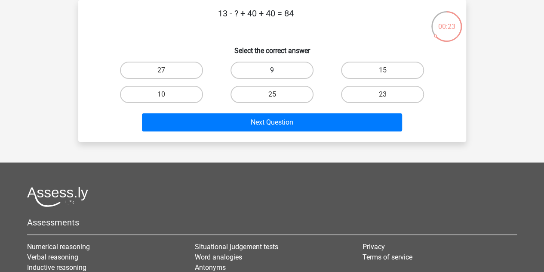
click at [289, 69] on label "9" at bounding box center [272, 70] width 83 height 17
click at [278, 70] on input "9" at bounding box center [275, 73] width 6 height 6
radio input "true"
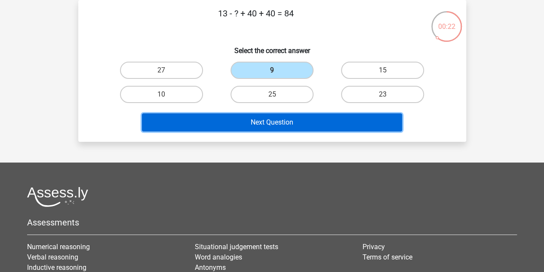
click at [297, 117] on button "Next Question" at bounding box center [272, 122] width 260 height 18
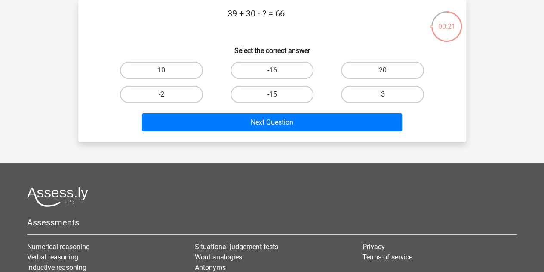
click at [394, 96] on label "3" at bounding box center [382, 94] width 83 height 17
click at [389, 96] on input "3" at bounding box center [386, 97] width 6 height 6
radio input "true"
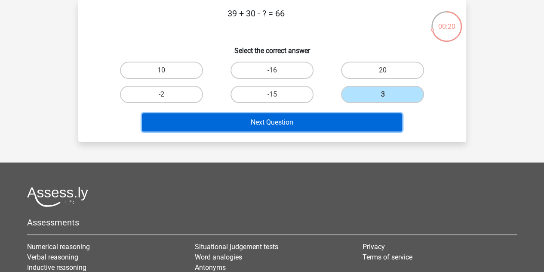
click at [314, 122] on button "Next Question" at bounding box center [272, 122] width 260 height 18
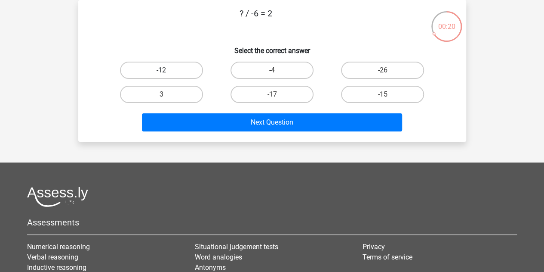
click at [178, 71] on label "-12" at bounding box center [161, 70] width 83 height 17
click at [167, 71] on input "-12" at bounding box center [164, 73] width 6 height 6
radio input "true"
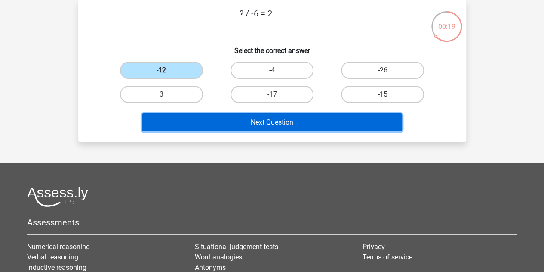
click at [280, 120] on button "Next Question" at bounding box center [272, 122] width 260 height 18
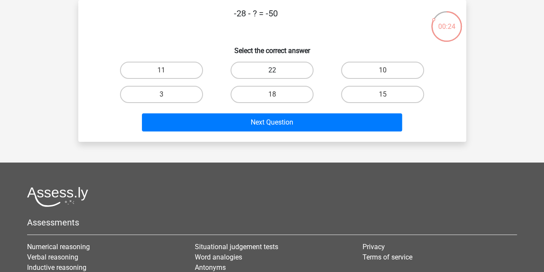
click at [284, 69] on label "22" at bounding box center [272, 70] width 83 height 17
click at [278, 70] on input "22" at bounding box center [275, 73] width 6 height 6
radio input "true"
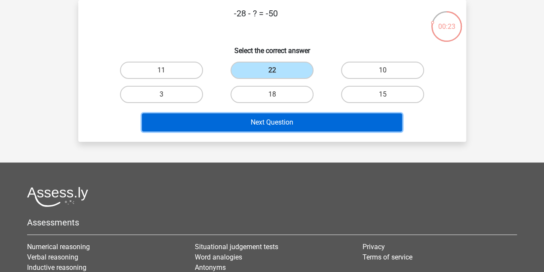
click at [299, 122] on button "Next Question" at bounding box center [272, 122] width 260 height 18
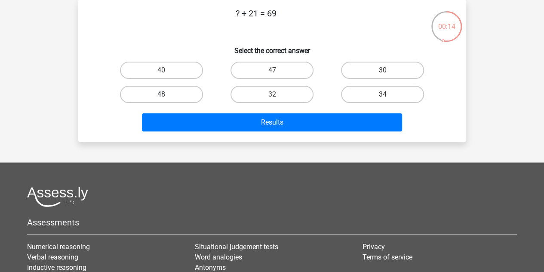
click at [176, 96] on label "48" at bounding box center [161, 94] width 83 height 17
click at [167, 96] on input "48" at bounding box center [164, 97] width 6 height 6
radio input "true"
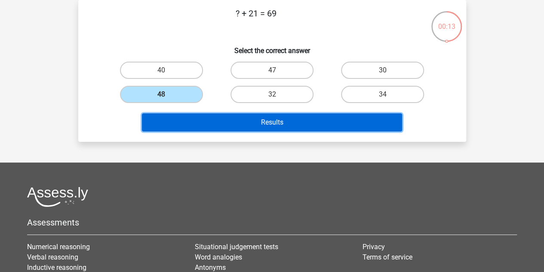
click at [253, 115] on button "Results" at bounding box center [272, 122] width 260 height 18
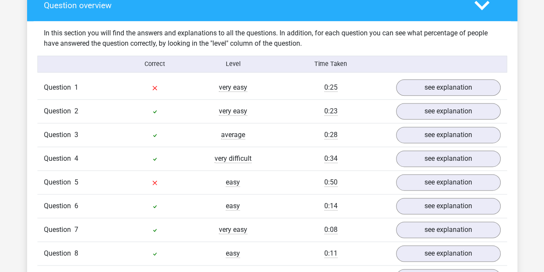
scroll to position [516, 0]
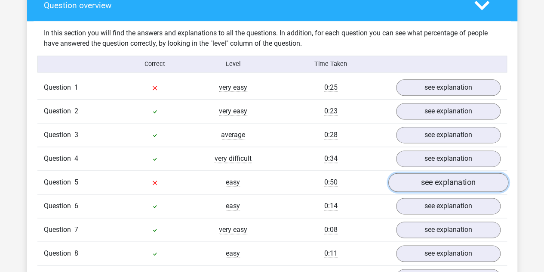
click at [437, 177] on link "see explanation" at bounding box center [448, 182] width 120 height 19
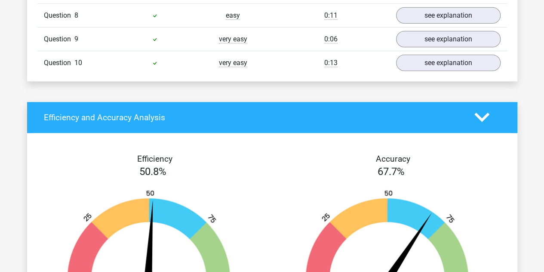
scroll to position [1248, 0]
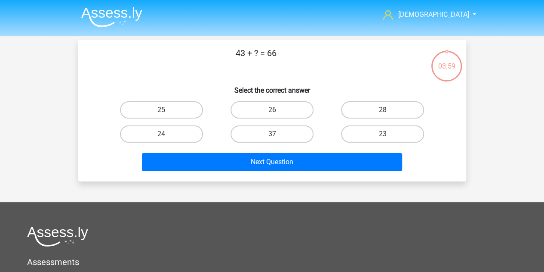
click at [124, 13] on img at bounding box center [111, 17] width 61 height 20
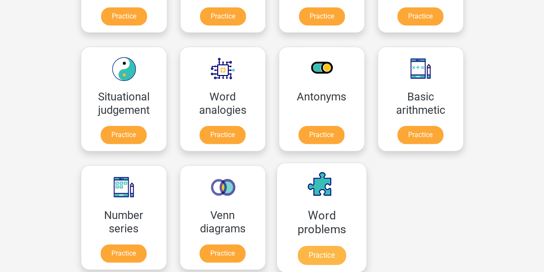
scroll to position [344, 0]
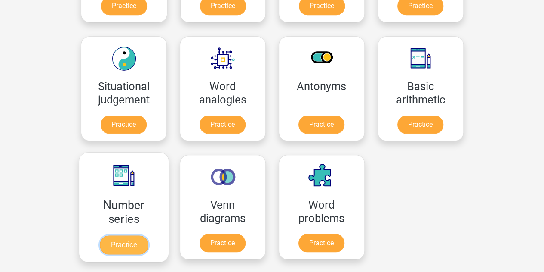
click at [139, 235] on link "Practice" at bounding box center [123, 244] width 48 height 19
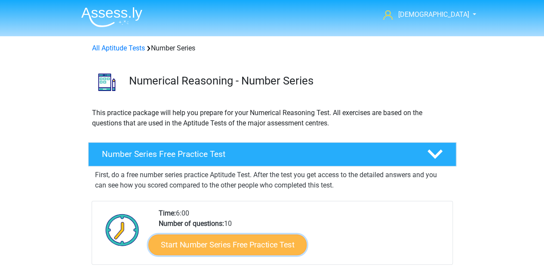
click at [267, 239] on link "Start Number Series Free Practice Test" at bounding box center [227, 244] width 158 height 21
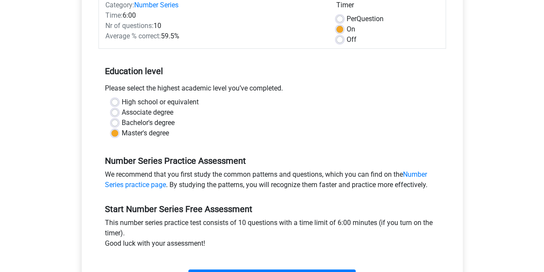
scroll to position [129, 0]
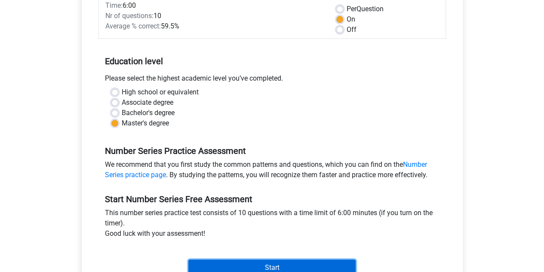
click at [269, 264] on input "Start" at bounding box center [271, 267] width 167 height 16
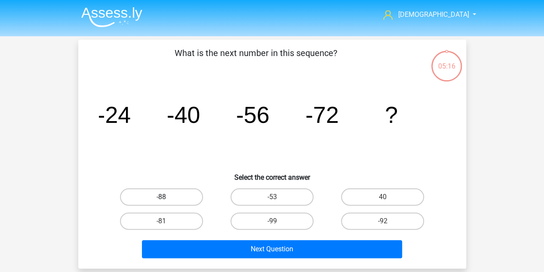
click at [185, 198] on label "-88" at bounding box center [161, 196] width 83 height 17
click at [167, 198] on input "-88" at bounding box center [164, 200] width 6 height 6
radio input "true"
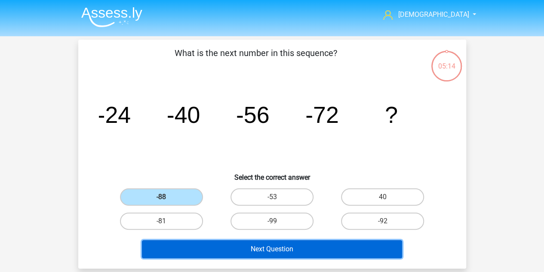
click at [292, 251] on button "Next Question" at bounding box center [272, 249] width 260 height 18
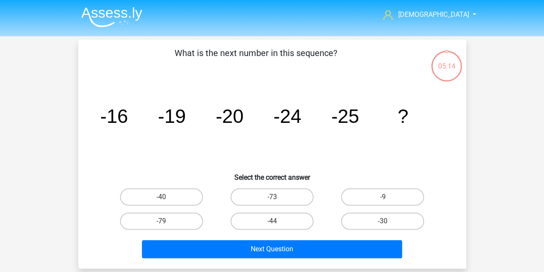
scroll to position [40, 0]
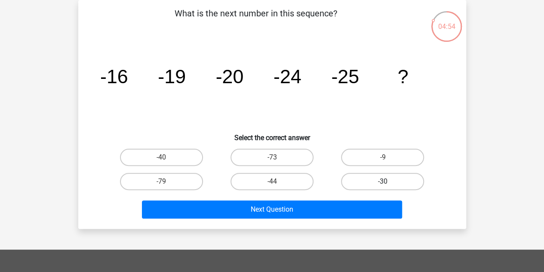
click at [390, 180] on label "-30" at bounding box center [382, 181] width 83 height 17
click at [389, 181] on input "-30" at bounding box center [386, 184] width 6 height 6
radio input "true"
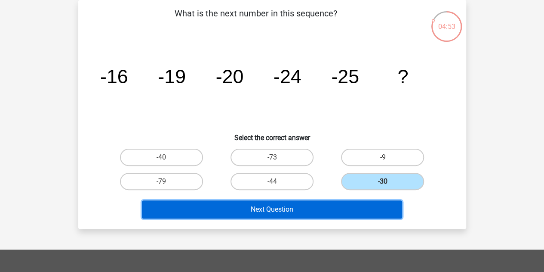
click at [359, 206] on button "Next Question" at bounding box center [272, 209] width 260 height 18
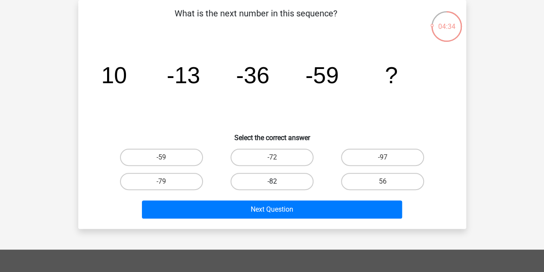
click at [251, 179] on label "-82" at bounding box center [272, 181] width 83 height 17
click at [272, 181] on input "-82" at bounding box center [275, 184] width 6 height 6
radio input "true"
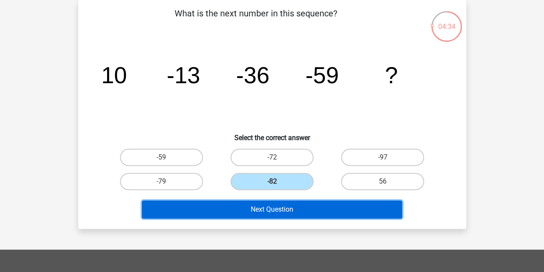
click at [268, 206] on button "Next Question" at bounding box center [272, 209] width 260 height 18
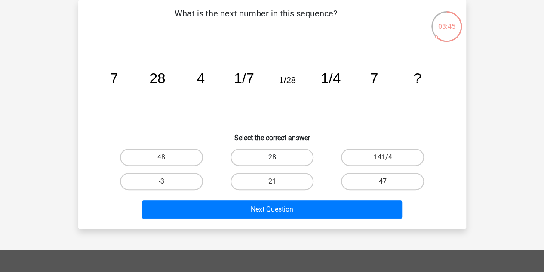
click at [298, 151] on label "28" at bounding box center [272, 156] width 83 height 17
click at [278, 157] on input "28" at bounding box center [275, 160] width 6 height 6
radio input "true"
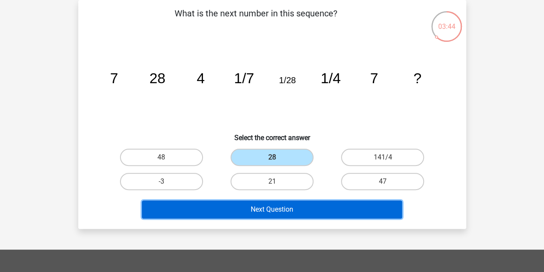
click at [303, 210] on button "Next Question" at bounding box center [272, 209] width 260 height 18
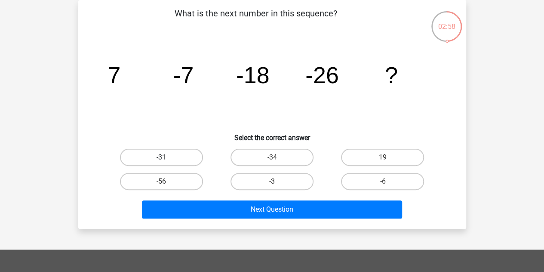
click at [197, 154] on label "-31" at bounding box center [161, 156] width 83 height 17
click at [167, 157] on input "-31" at bounding box center [164, 160] width 6 height 6
radio input "true"
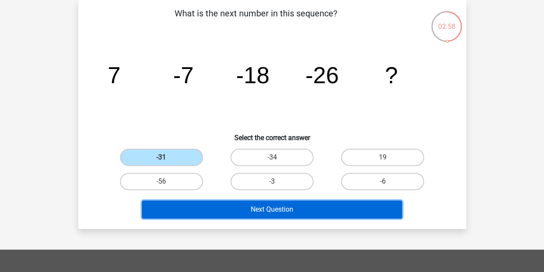
click at [244, 203] on button "Next Question" at bounding box center [272, 209] width 260 height 18
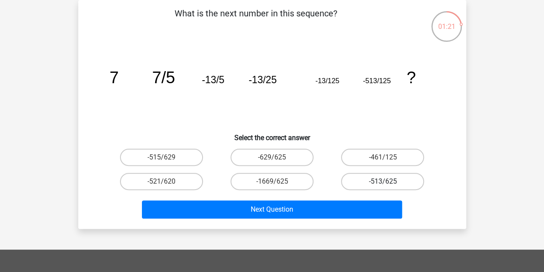
click at [375, 185] on label "-513/625" at bounding box center [382, 181] width 83 height 17
click at [383, 185] on input "-513/625" at bounding box center [386, 184] width 6 height 6
radio input "true"
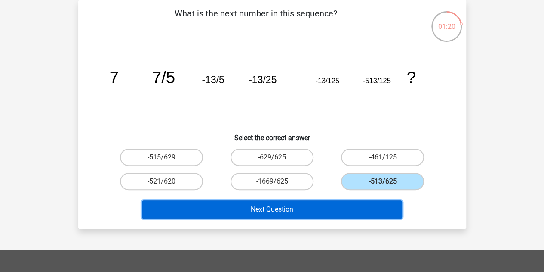
click at [329, 214] on button "Next Question" at bounding box center [272, 209] width 260 height 18
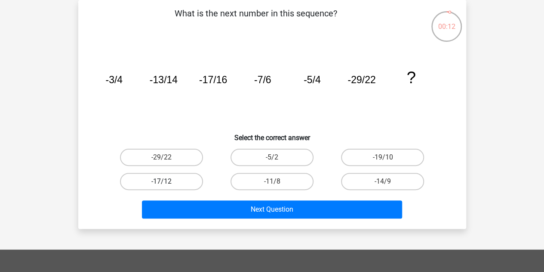
click at [173, 186] on label "-17/12" at bounding box center [161, 181] width 83 height 17
click at [167, 186] on input "-17/12" at bounding box center [164, 184] width 6 height 6
radio input "true"
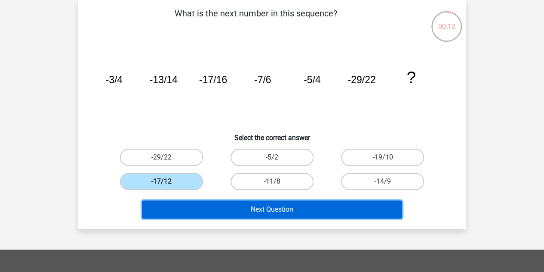
click at [256, 216] on button "Next Question" at bounding box center [272, 209] width 260 height 18
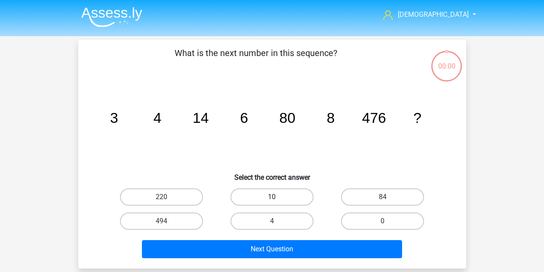
scroll to position [40, 0]
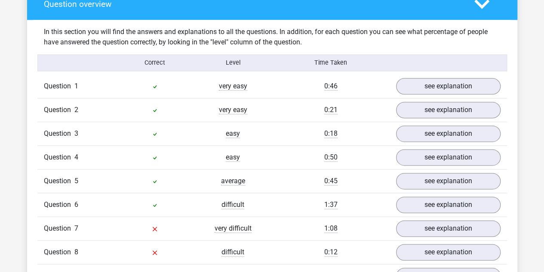
scroll to position [645, 0]
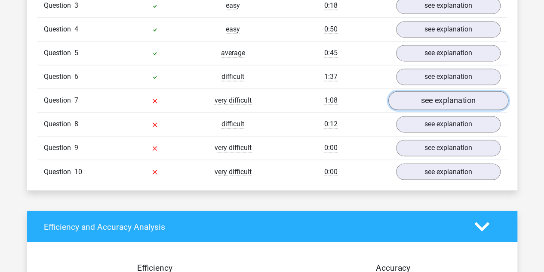
click at [448, 96] on link "see explanation" at bounding box center [448, 100] width 120 height 19
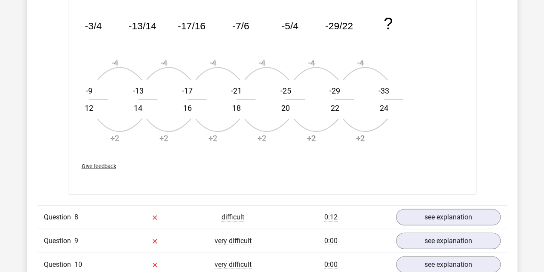
scroll to position [1119, 0]
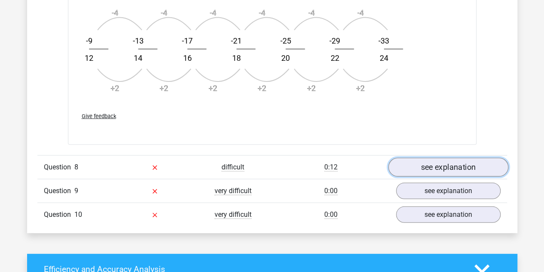
click at [424, 166] on link "see explanation" at bounding box center [448, 166] width 120 height 19
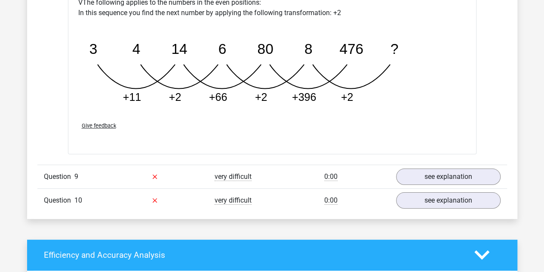
scroll to position [1592, 0]
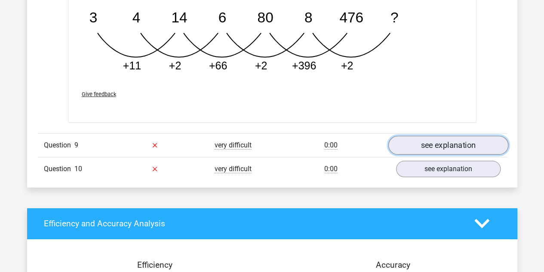
click at [433, 138] on link "see explanation" at bounding box center [448, 145] width 120 height 19
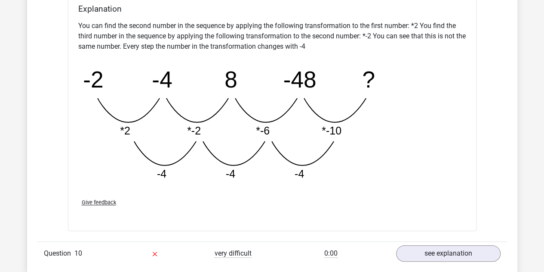
scroll to position [1980, 0]
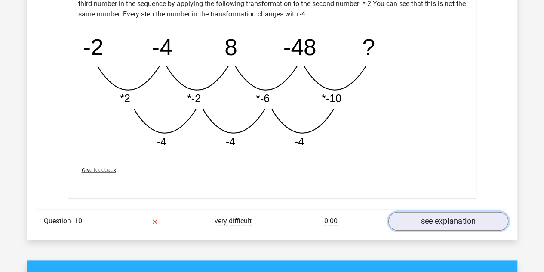
click at [434, 221] on link "see explanation" at bounding box center [448, 221] width 120 height 19
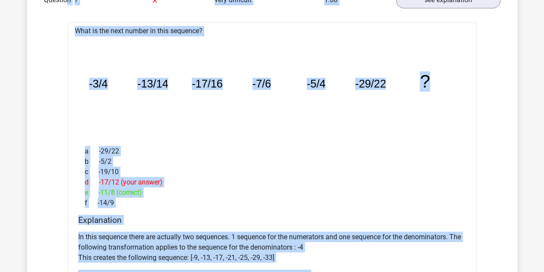
scroll to position [686, 0]
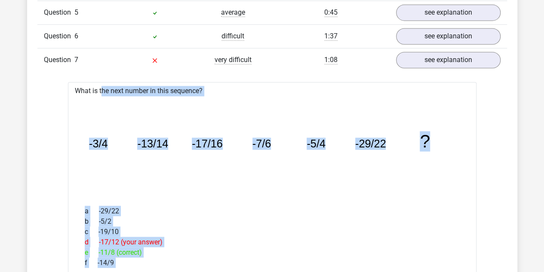
drag, startPoint x: 468, startPoint y: 122, endPoint x: 46, endPoint y: 92, distance: 423.3
copy div "What is the next number in this sequence? image/svg+xml -3/4 -13/14 -17/16 -7/6…"
